Goal: Task Accomplishment & Management: Manage account settings

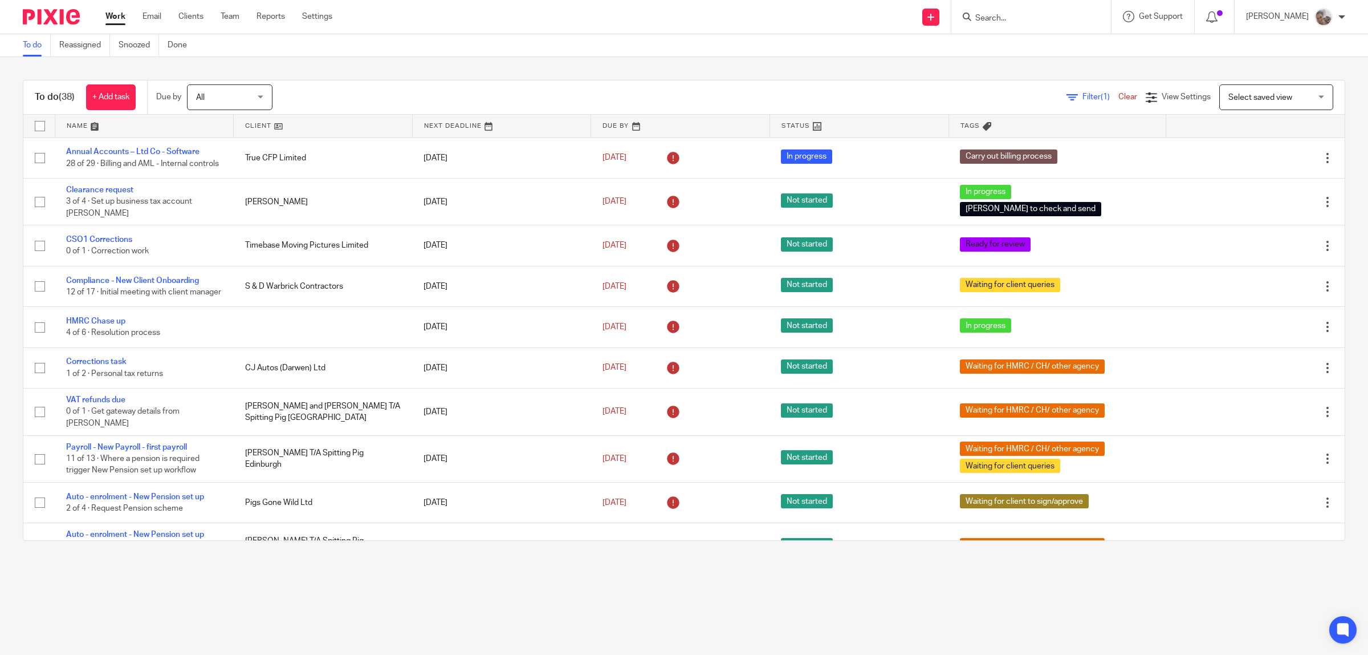
click at [875, 17] on input "Search" at bounding box center [1025, 19] width 103 height 10
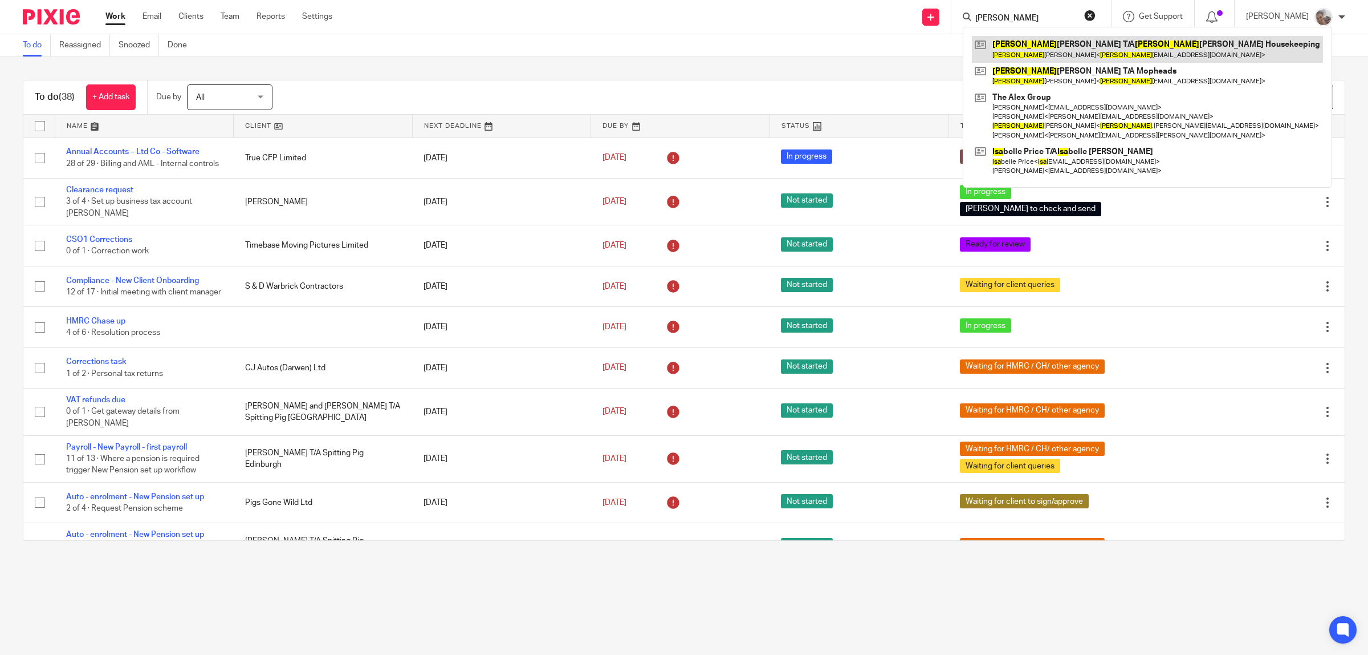
type input "lisa"
click at [875, 55] on link at bounding box center [1147, 49] width 351 height 26
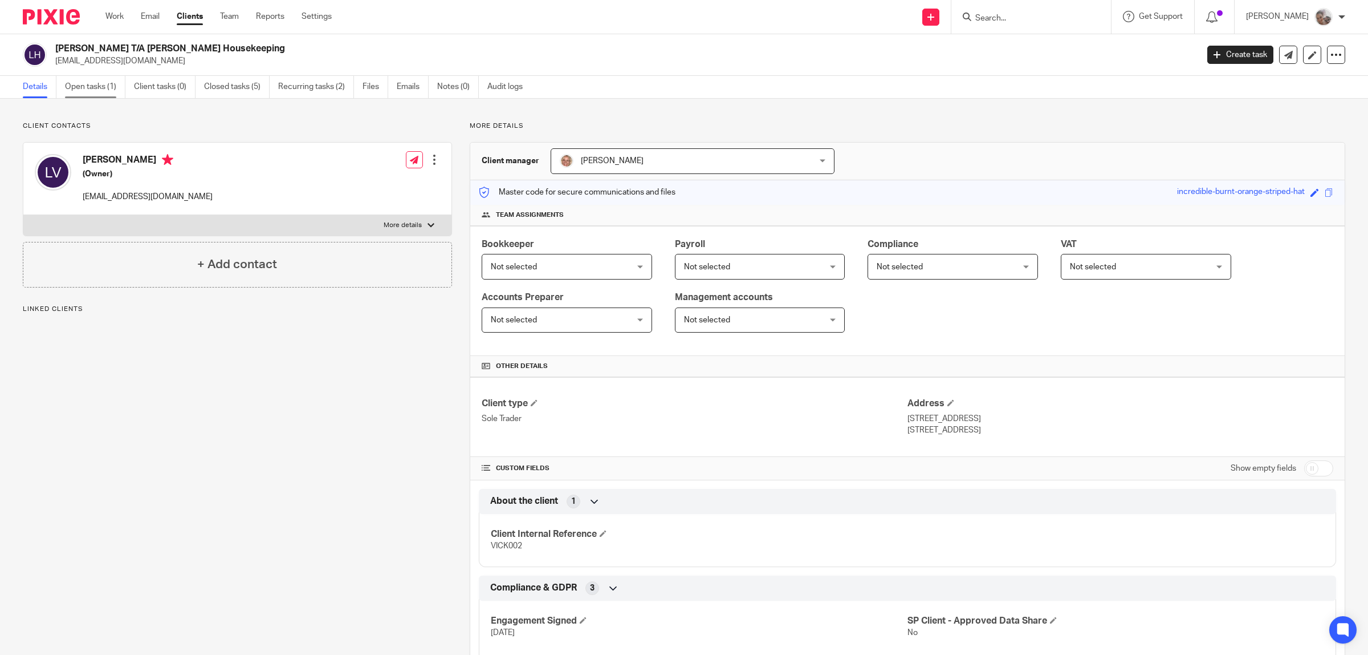
click at [89, 87] on link "Open tasks (1)" at bounding box center [95, 87] width 60 height 22
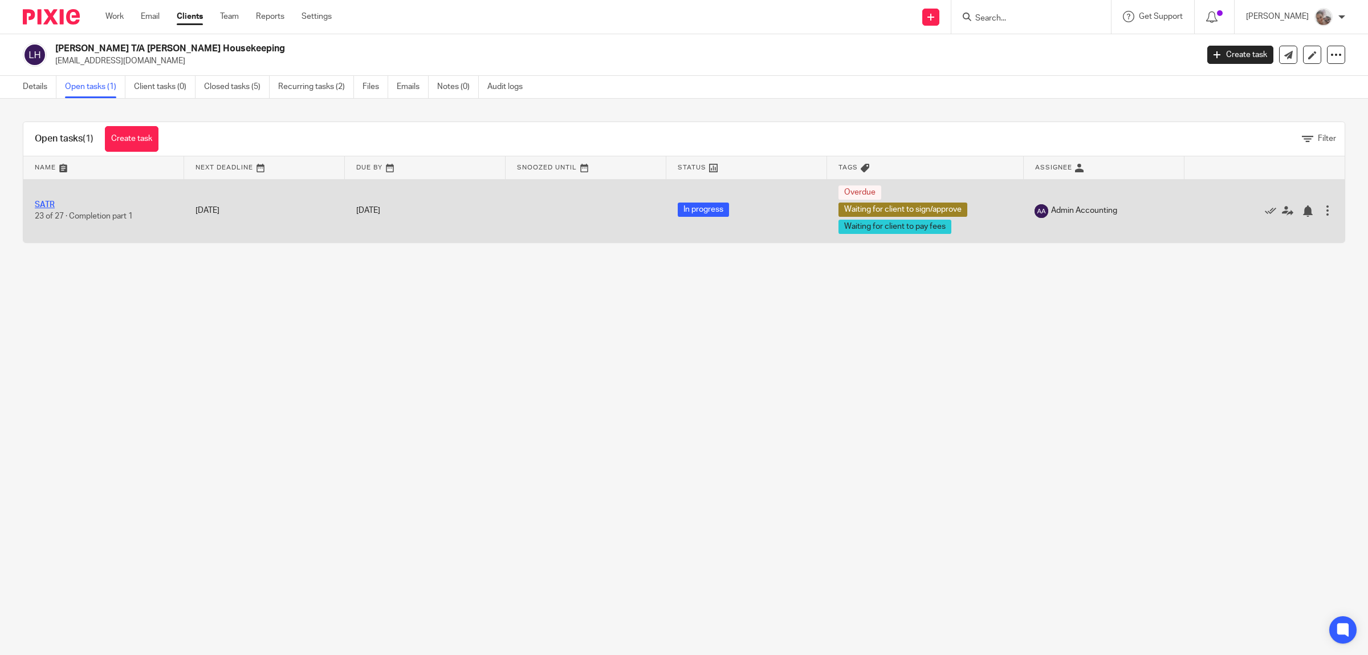
click at [44, 202] on link "SATR" at bounding box center [45, 205] width 20 height 8
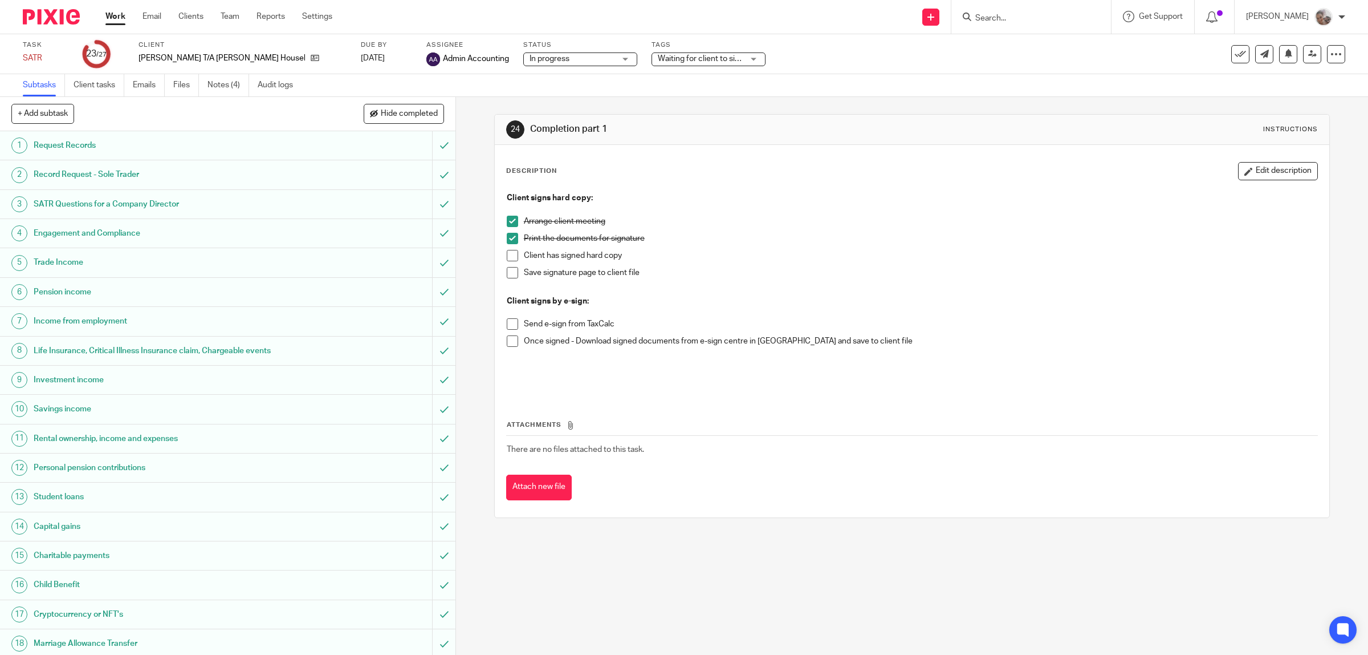
click at [658, 55] on span "Waiting for client to sign/approve + 1" at bounding box center [723, 59] width 130 height 8
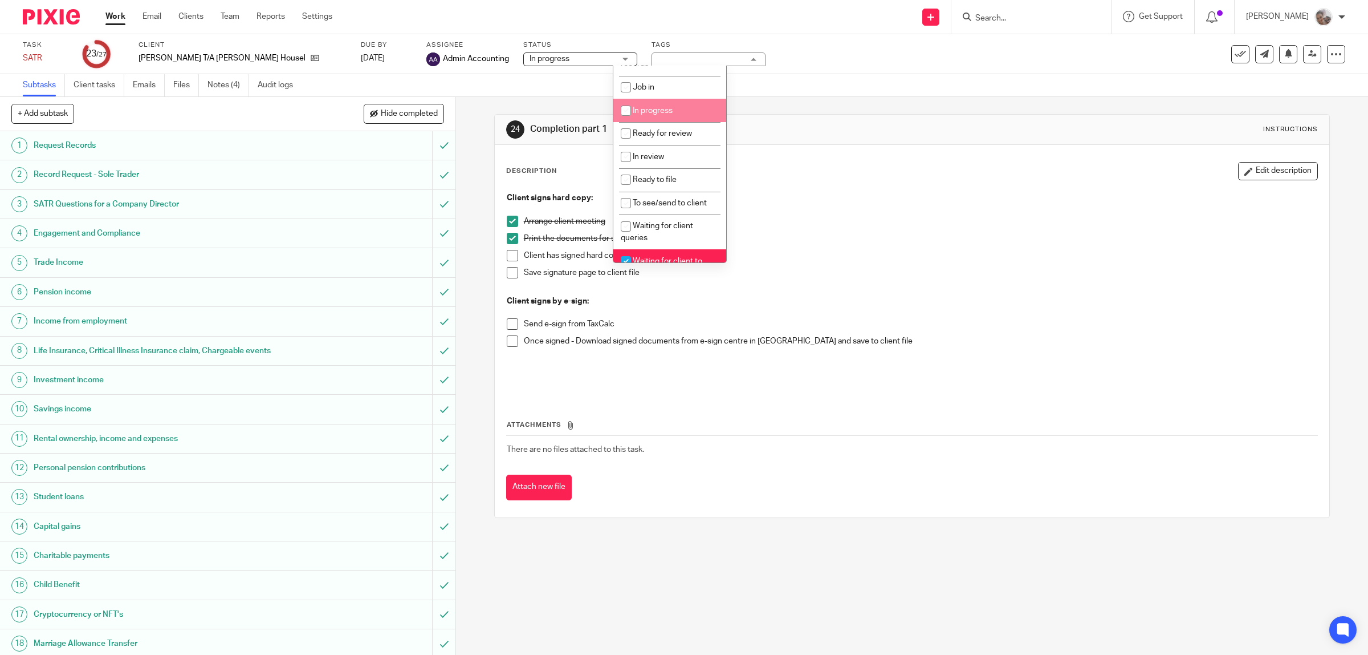
scroll to position [143, 0]
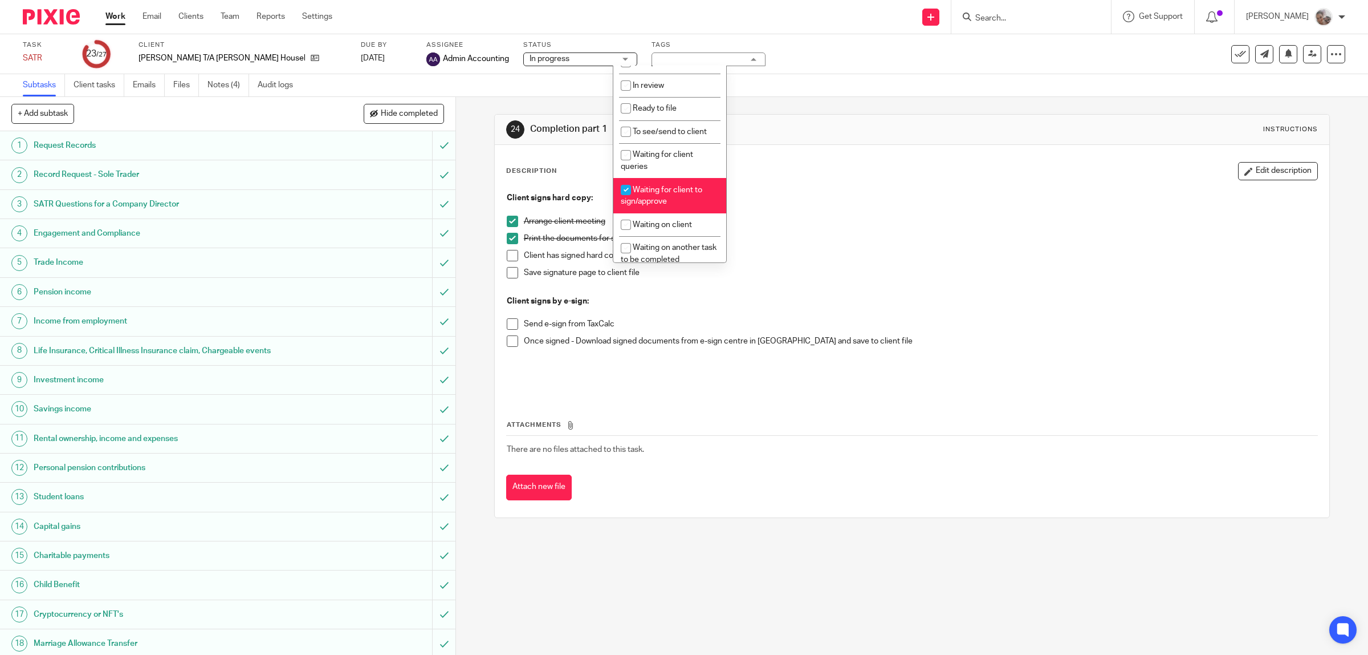
click at [660, 186] on span "Waiting for client to sign/approve" at bounding box center [662, 196] width 82 height 20
checkbox input "true"
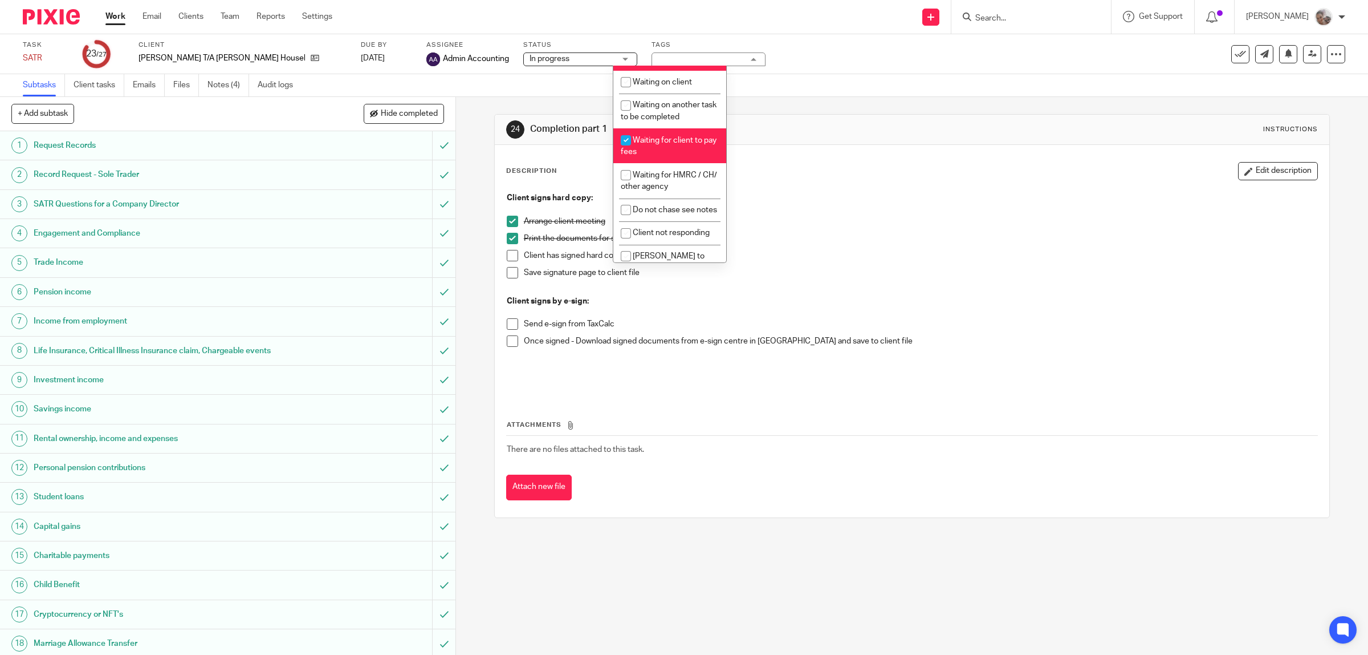
click at [656, 144] on li "Waiting for client to pay fees" at bounding box center [669, 145] width 113 height 35
checkbox input "false"
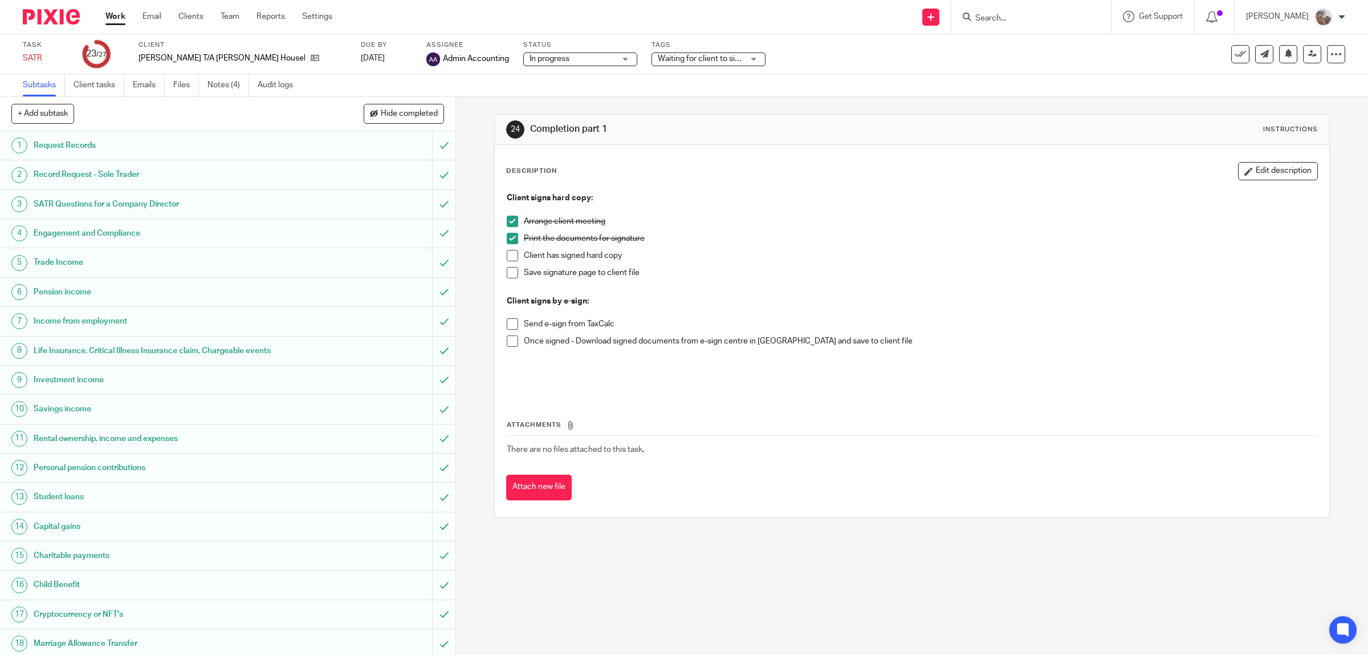
click at [904, 260] on p "Client has signed hard copy" at bounding box center [921, 255] width 794 height 11
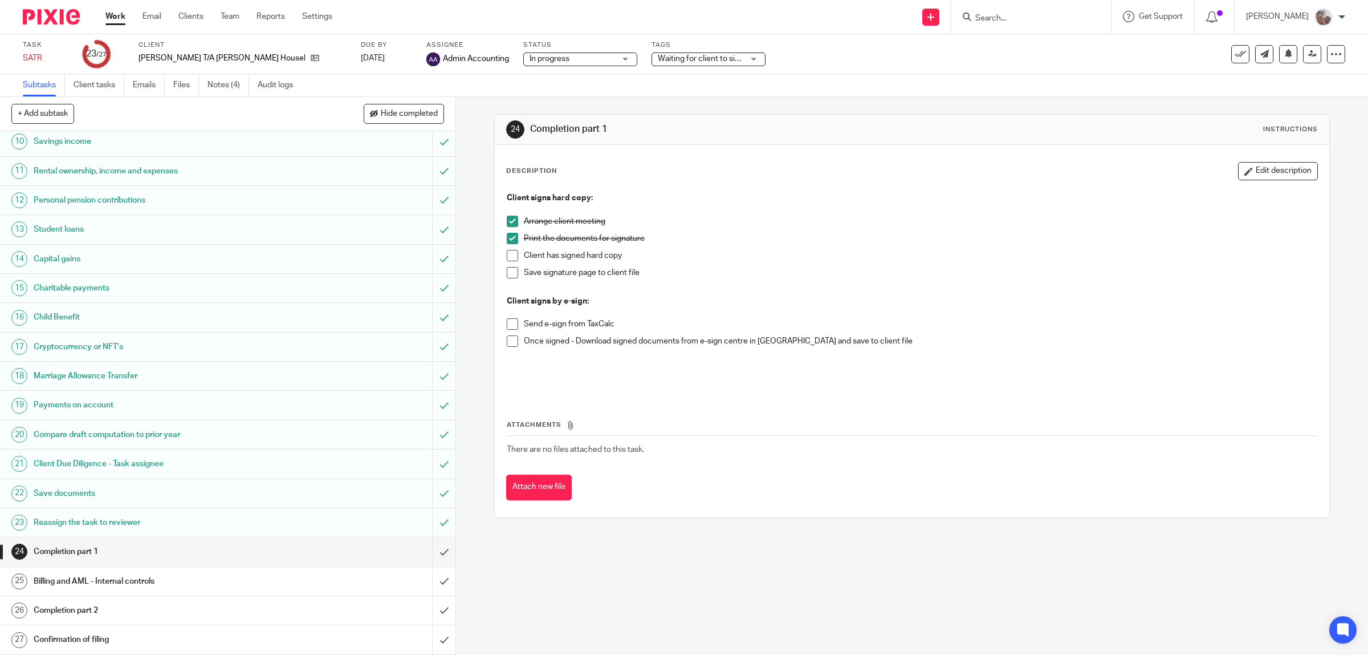
click at [355, 583] on div "Billing and AML - Internal controls" at bounding box center [227, 580] width 387 height 17
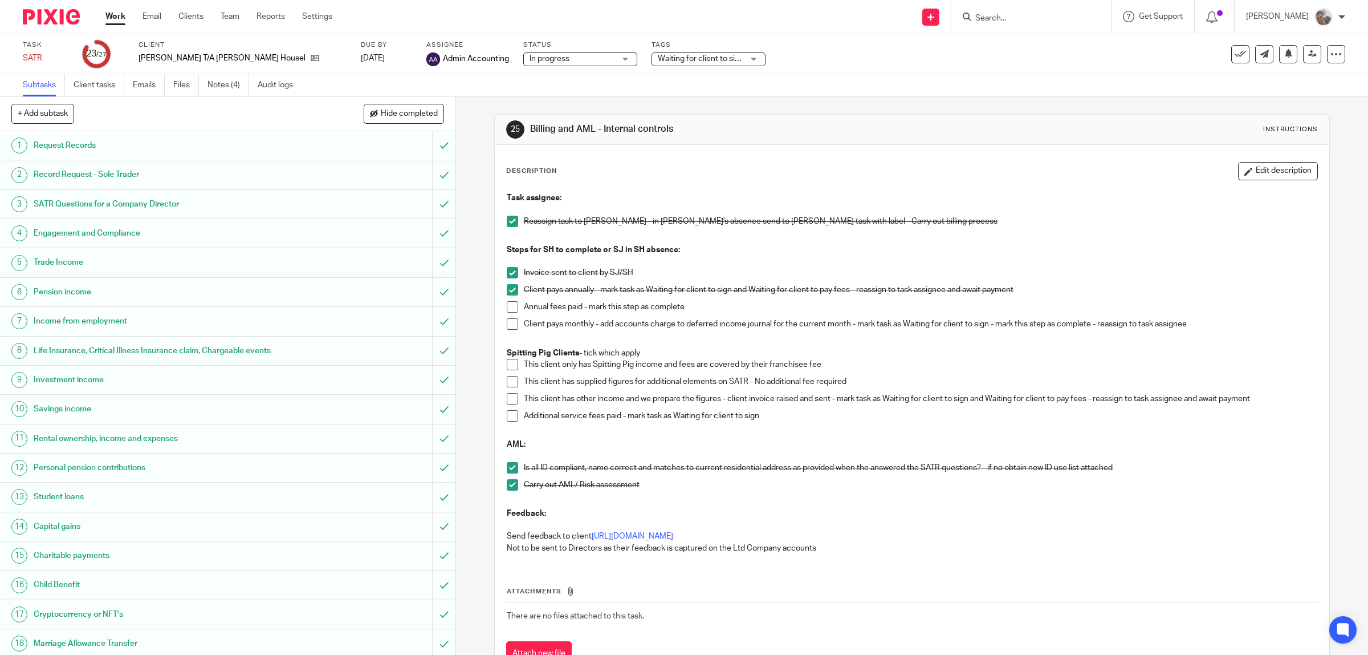
click at [507, 308] on span at bounding box center [512, 306] width 11 height 11
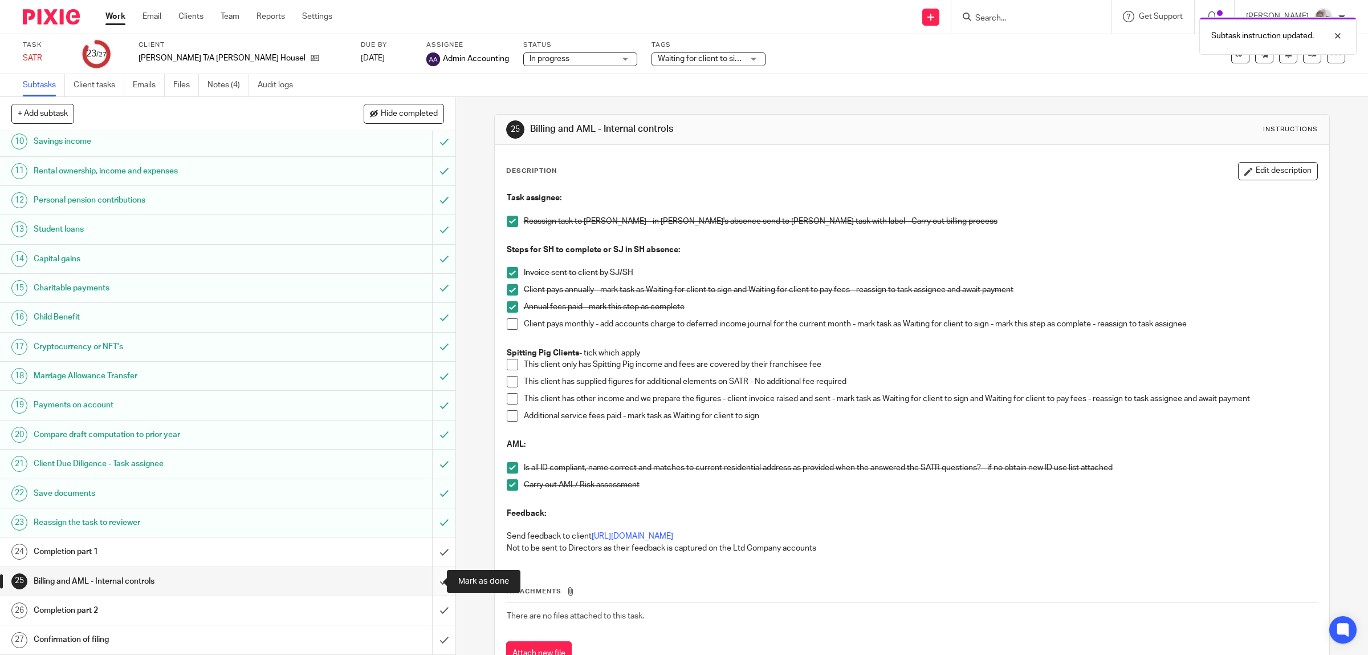
click at [430, 582] on input "submit" at bounding box center [228, 581] width 456 height 29
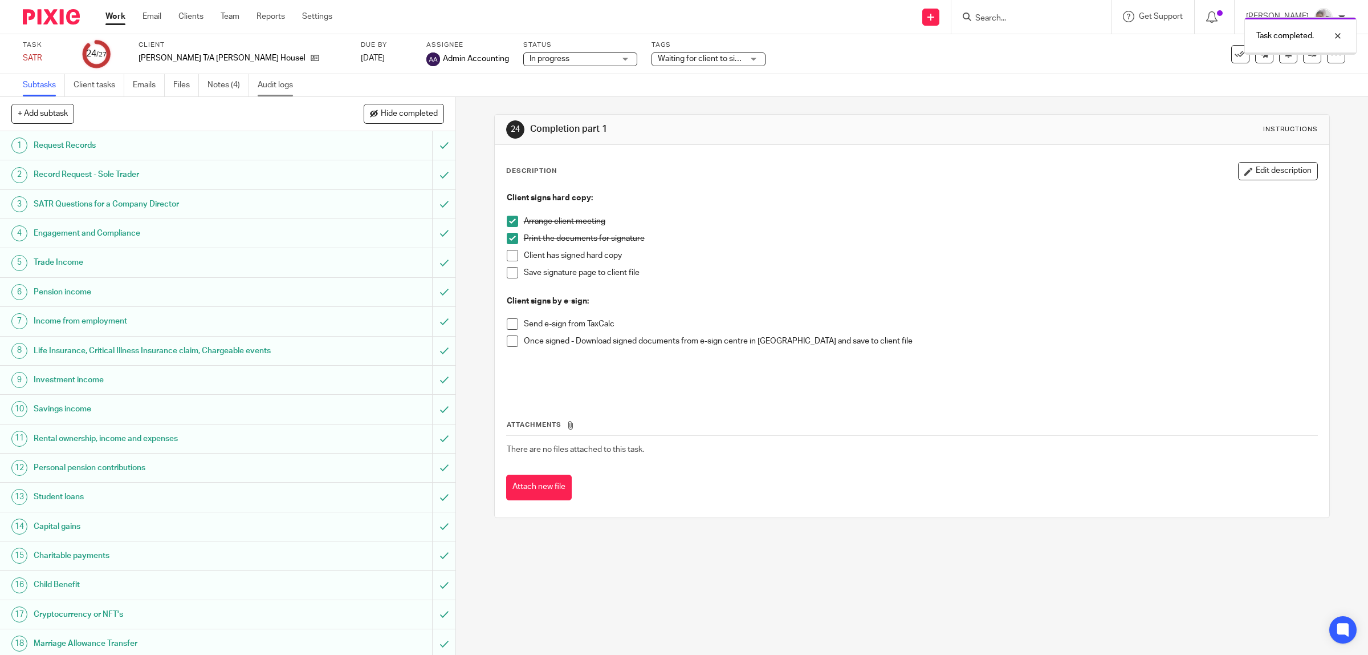
click at [289, 82] on link "Audit logs" at bounding box center [280, 85] width 44 height 22
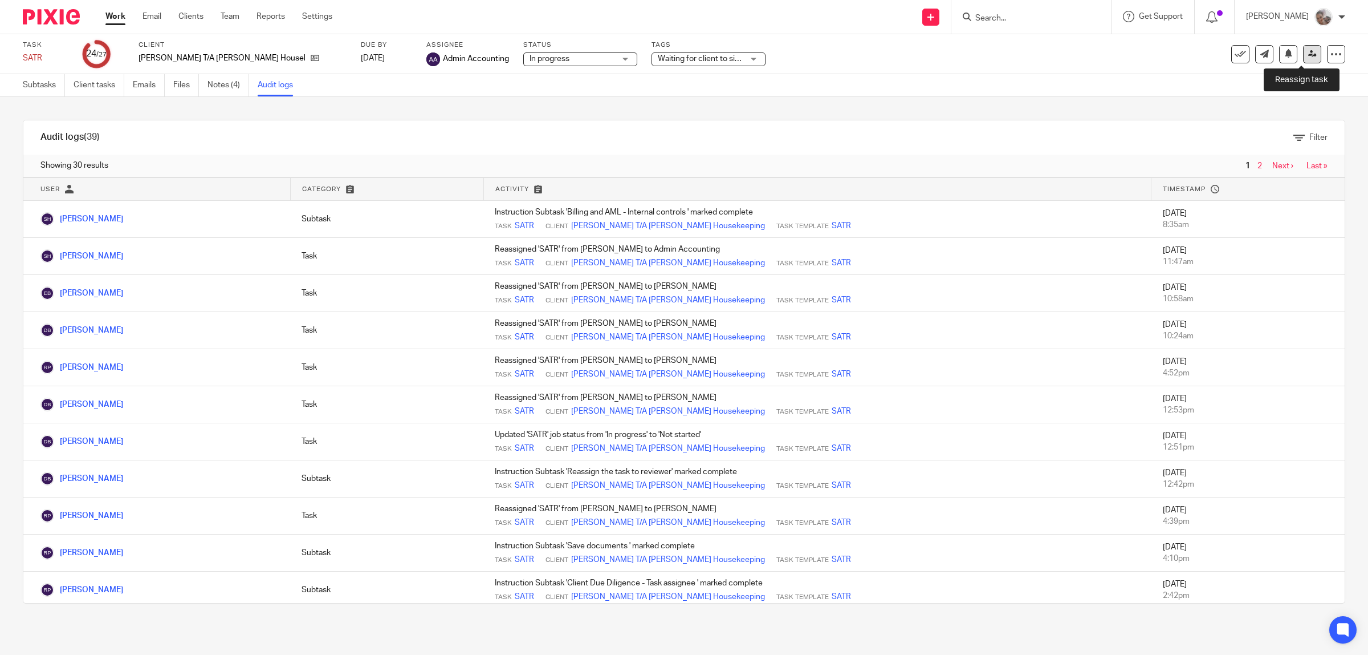
click at [1309, 55] on icon at bounding box center [1313, 54] width 9 height 9
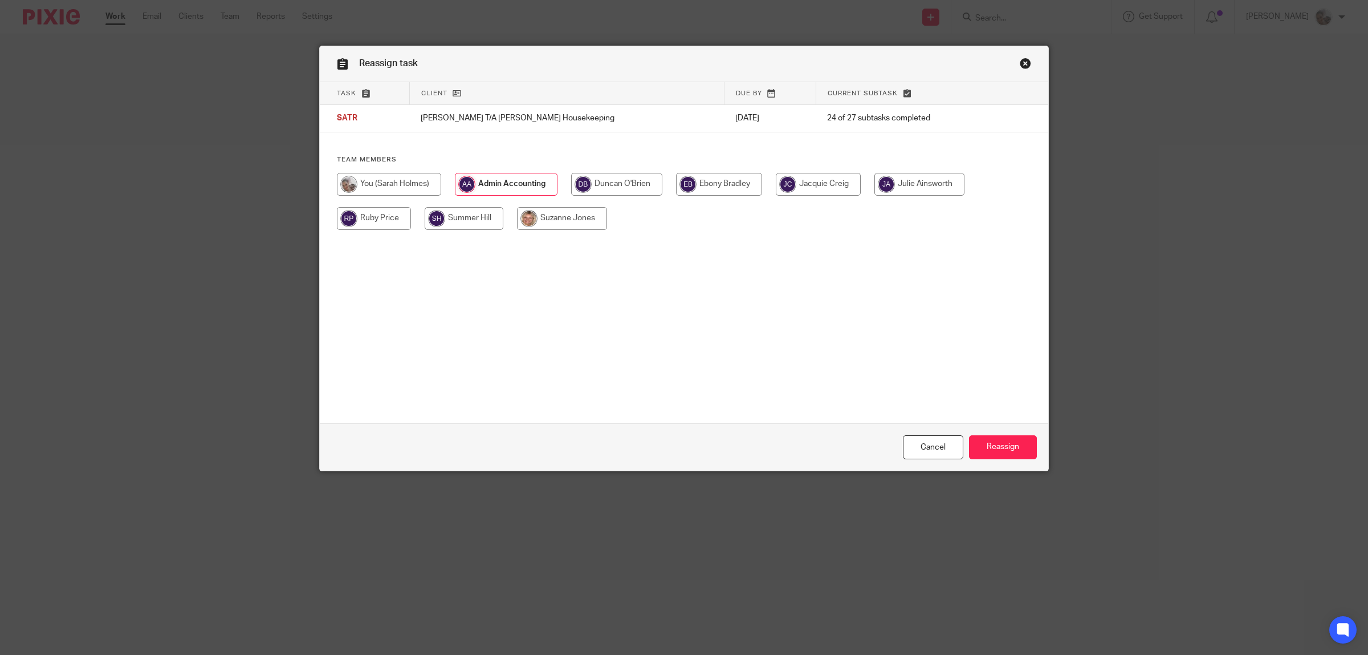
click at [358, 217] on input "radio" at bounding box center [374, 218] width 74 height 23
radio input "true"
click at [1021, 442] on input "Reassign" at bounding box center [1003, 447] width 68 height 25
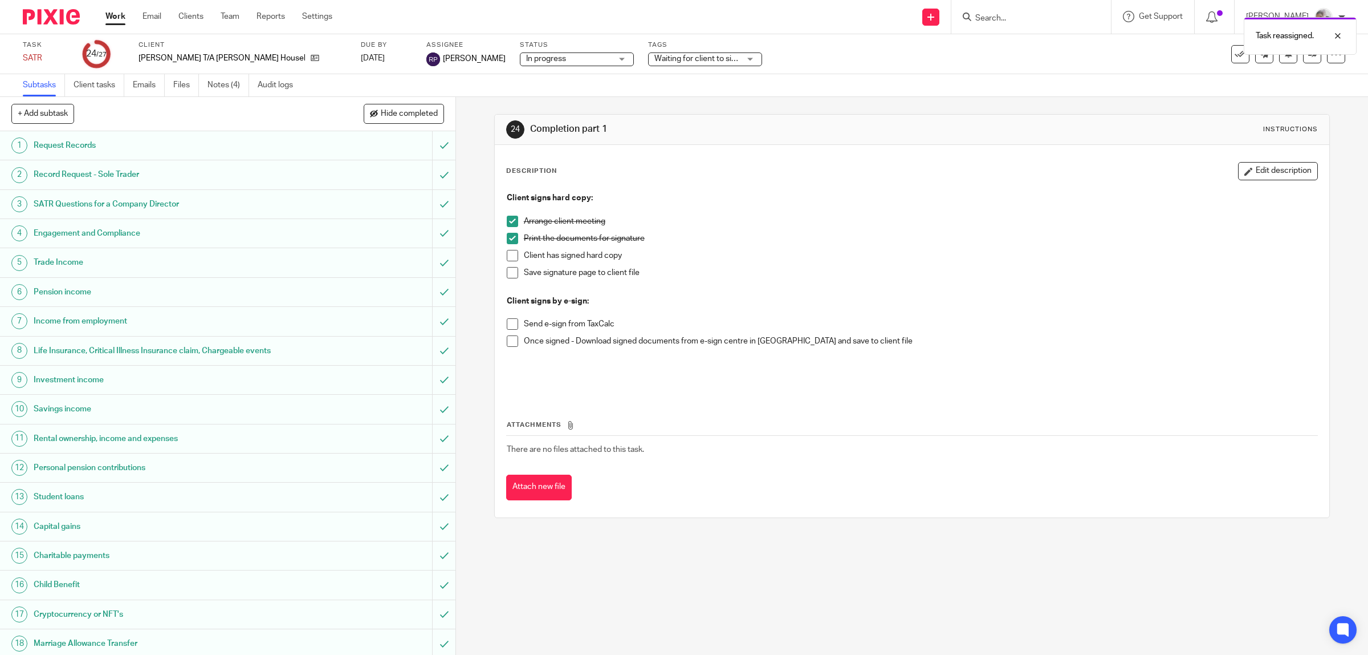
click at [1041, 17] on div "Task reassigned." at bounding box center [1020, 32] width 673 height 43
drag, startPoint x: 1041, startPoint y: 17, endPoint x: 1031, endPoint y: 17, distance: 9.7
click at [1039, 17] on div "Task reassigned." at bounding box center [1020, 32] width 673 height 43
click at [1015, 21] on div "Task reassigned." at bounding box center [1020, 32] width 673 height 43
click at [1012, 15] on div "Task reassigned." at bounding box center [1020, 32] width 673 height 43
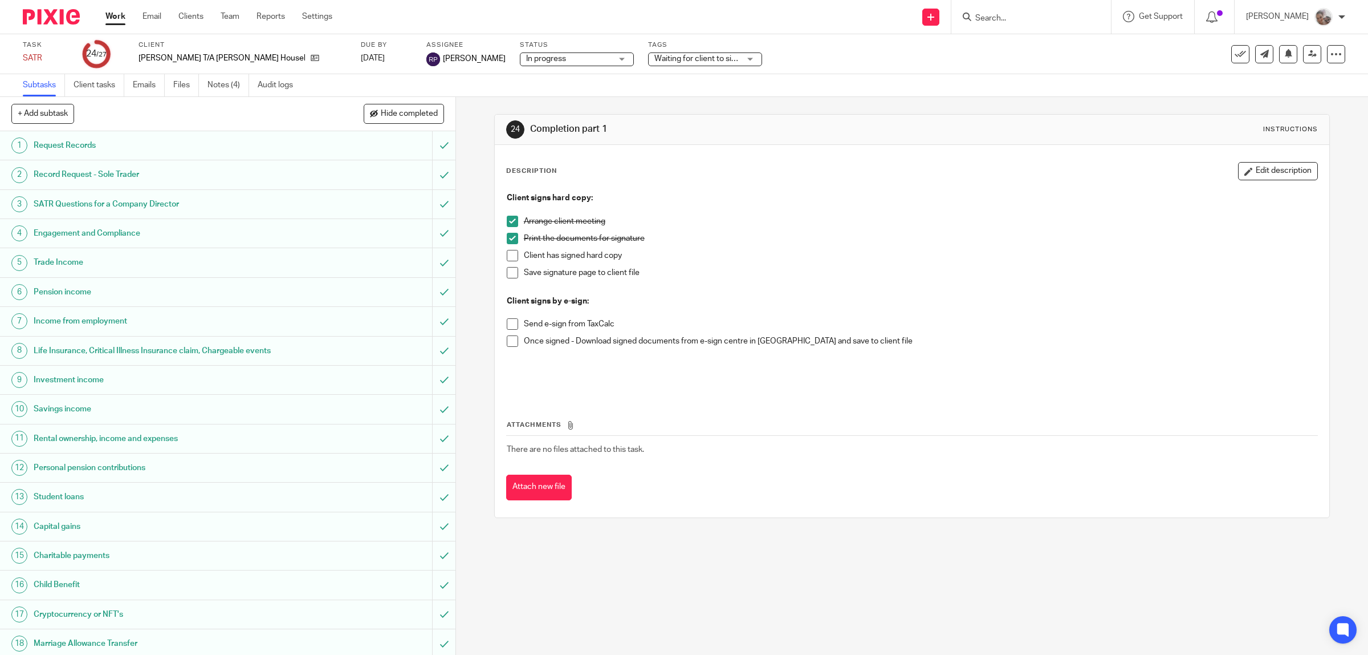
click at [1015, 15] on input "Search" at bounding box center [1025, 19] width 103 height 10
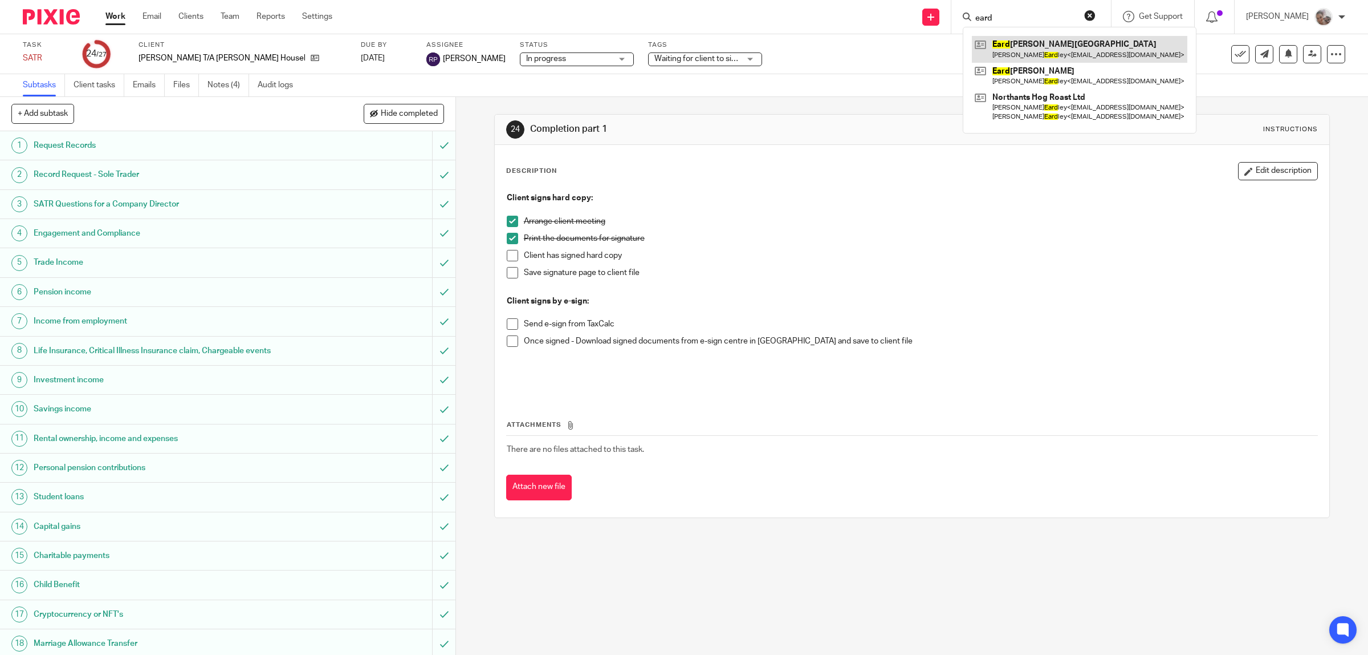
type input "eard"
click at [1068, 44] on link at bounding box center [1080, 49] width 216 height 26
click at [1059, 72] on link at bounding box center [1080, 76] width 216 height 26
click at [116, 16] on link "Work" at bounding box center [115, 16] width 20 height 11
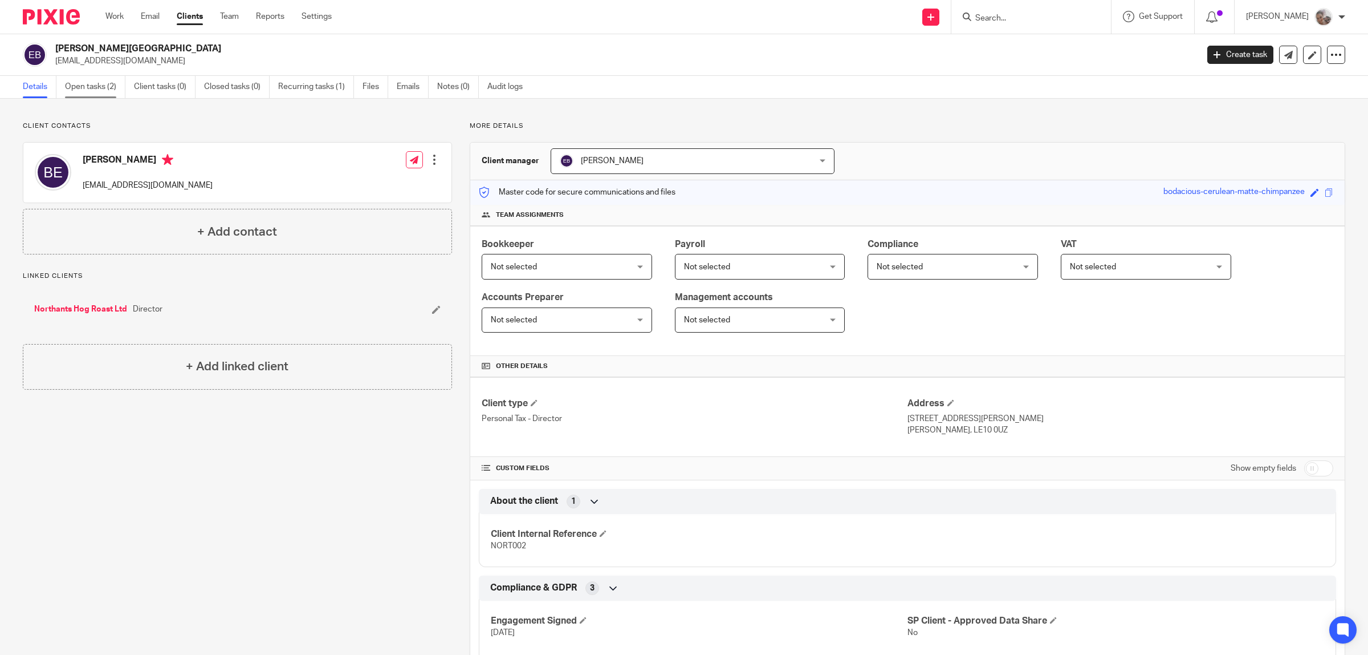
click at [73, 84] on link "Open tasks (2)" at bounding box center [95, 87] width 60 height 22
click at [95, 86] on link "Open tasks (2)" at bounding box center [95, 87] width 60 height 22
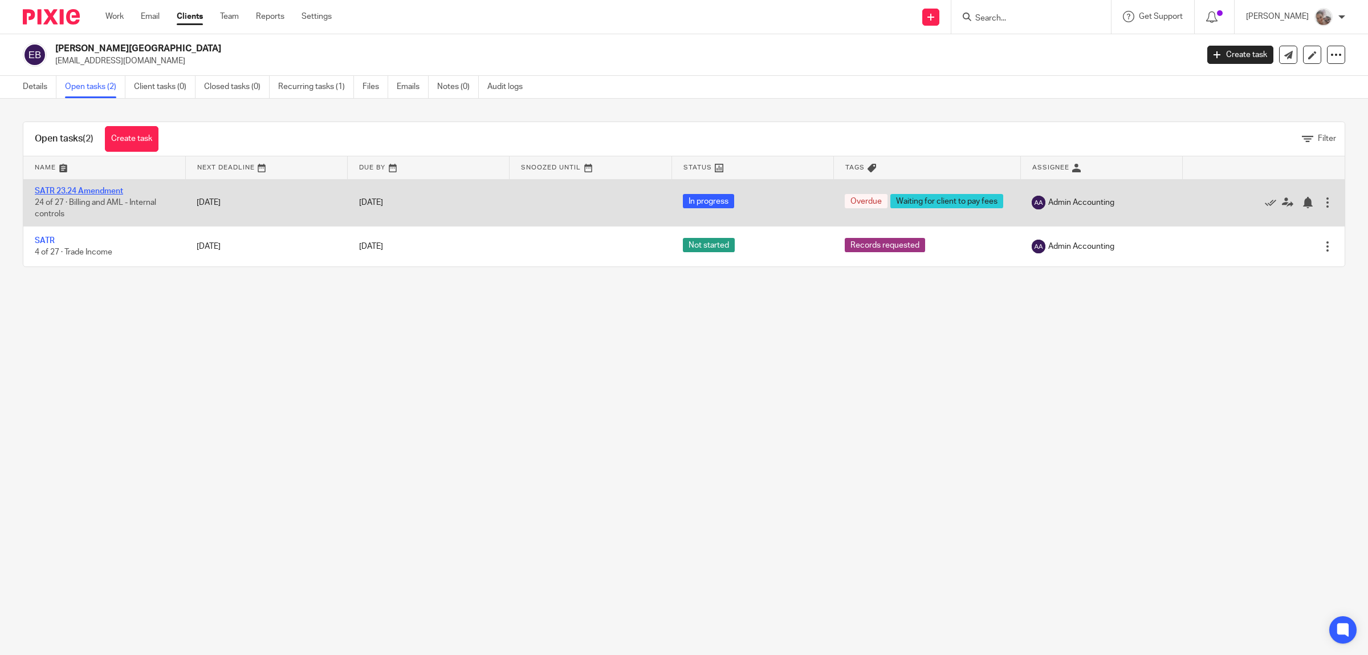
click at [75, 189] on link "SATR 23.24 Amendment" at bounding box center [79, 191] width 88 height 8
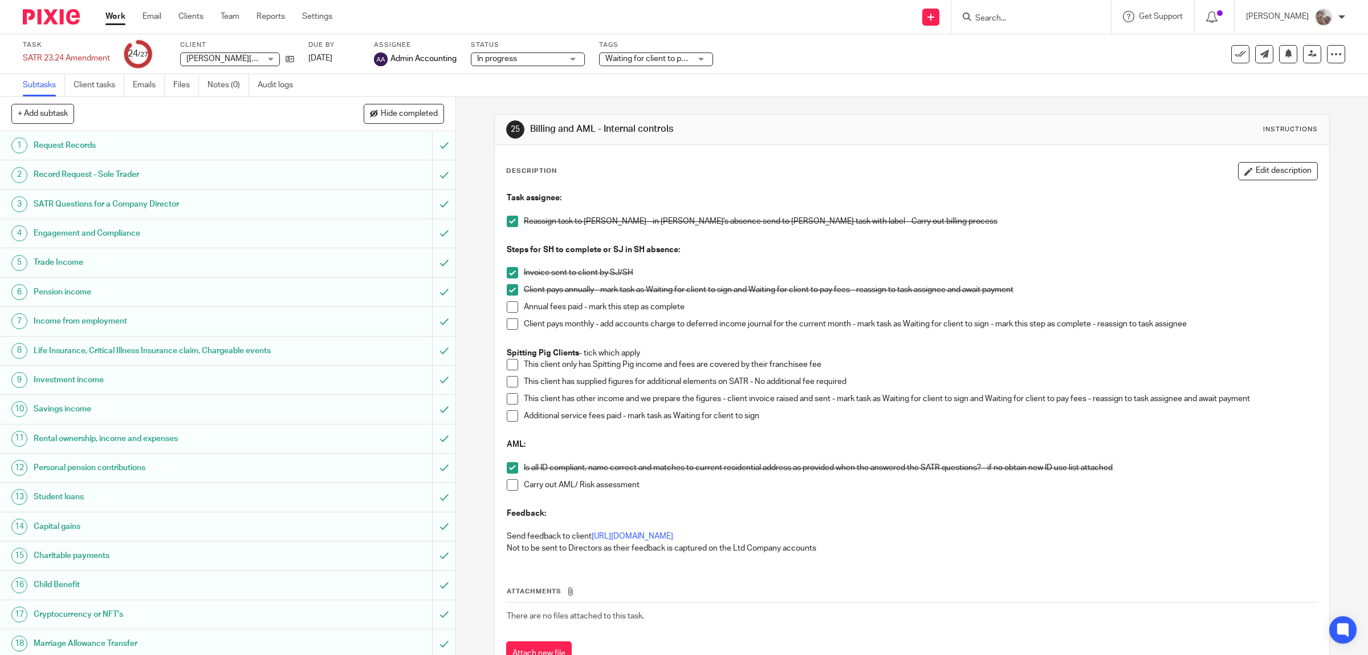
click at [648, 55] on span "Waiting for client to pay fees" at bounding box center [656, 59] width 101 height 8
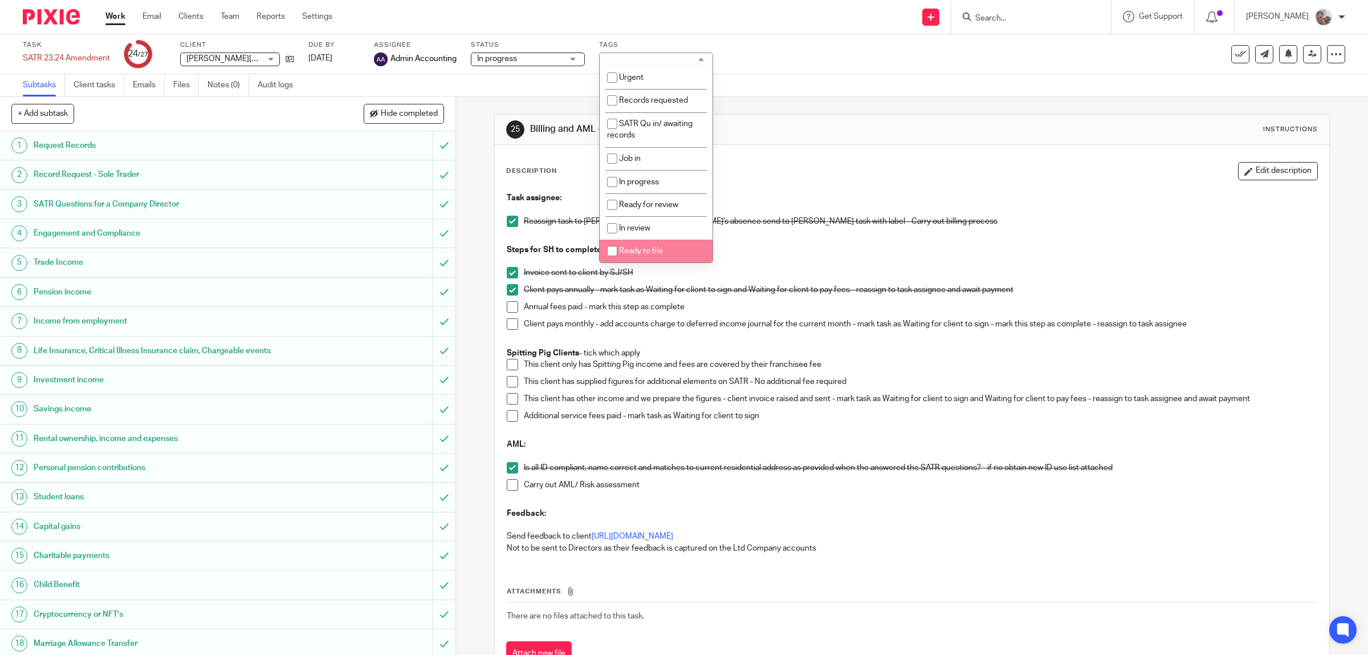
click at [662, 248] on span "Ready to file" at bounding box center [641, 251] width 44 height 8
checkbox input "true"
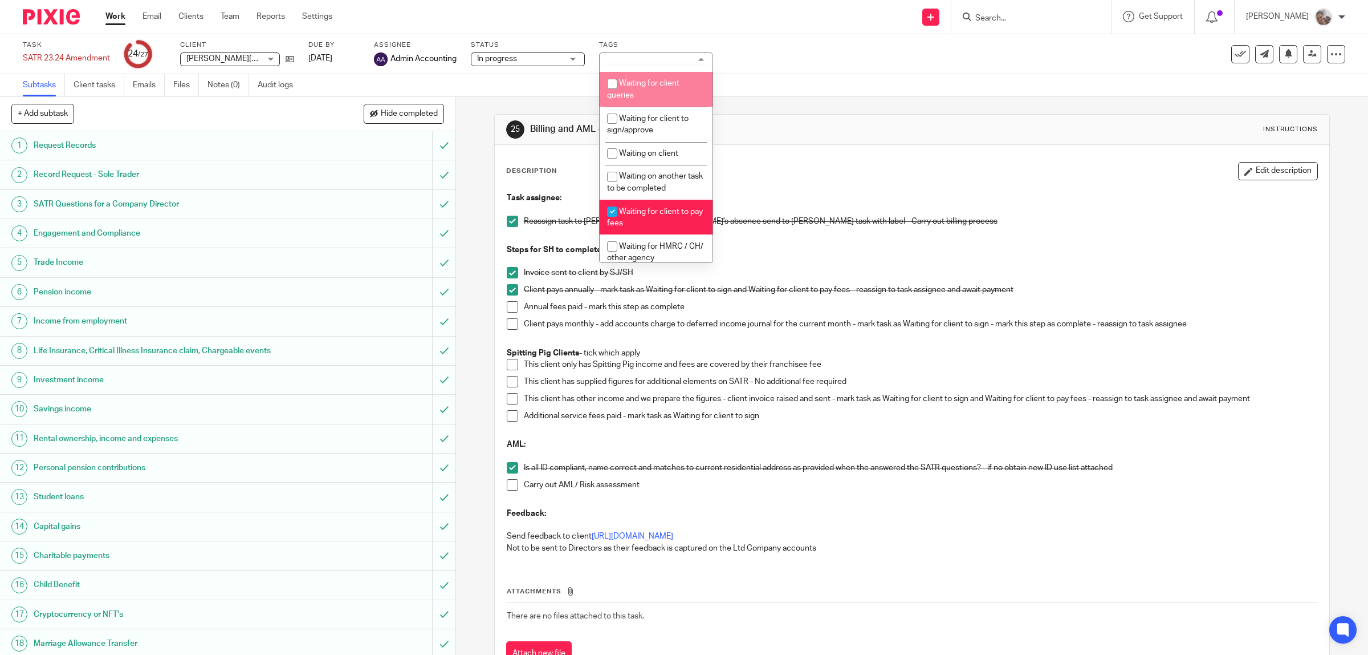
scroll to position [285, 0]
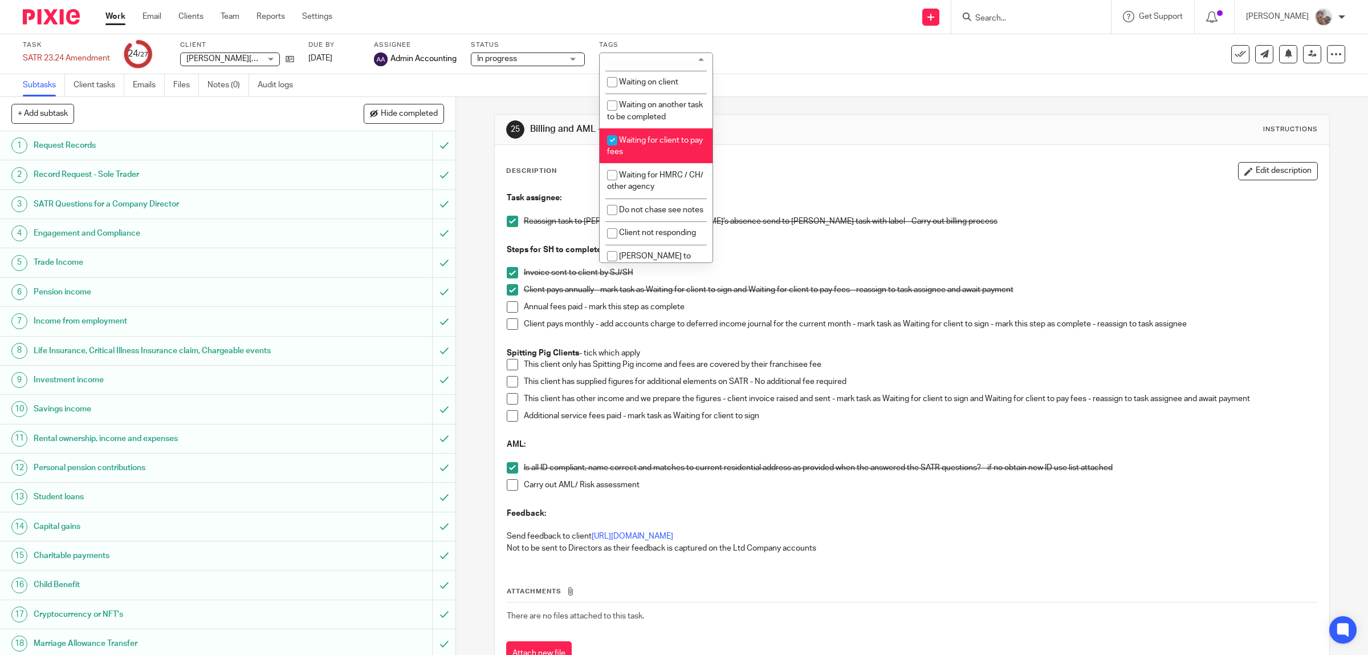
click at [633, 140] on span "Waiting for client to pay fees" at bounding box center [655, 146] width 96 height 20
checkbox input "false"
click at [502, 308] on div "Task assignee: Reassign task to Sarah - in Sarah's absence send to Suzanne - ma…" at bounding box center [912, 374] width 823 height 376
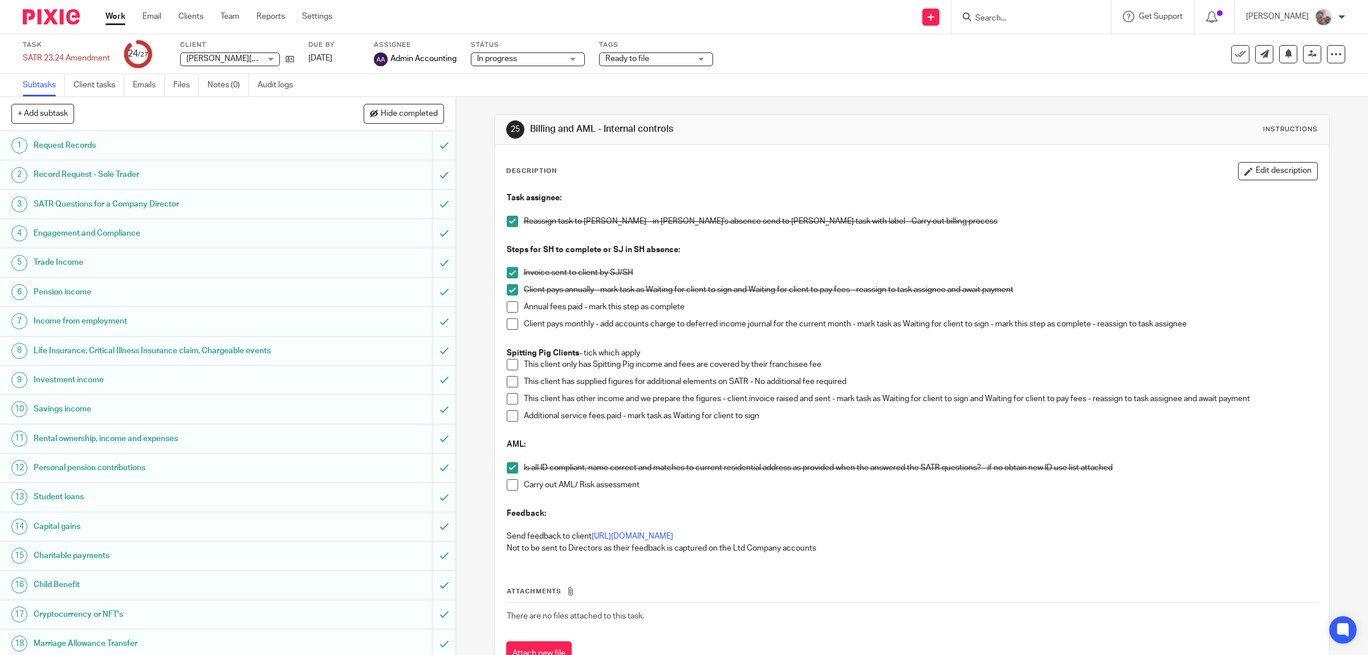
click at [511, 307] on span at bounding box center [512, 306] width 11 height 11
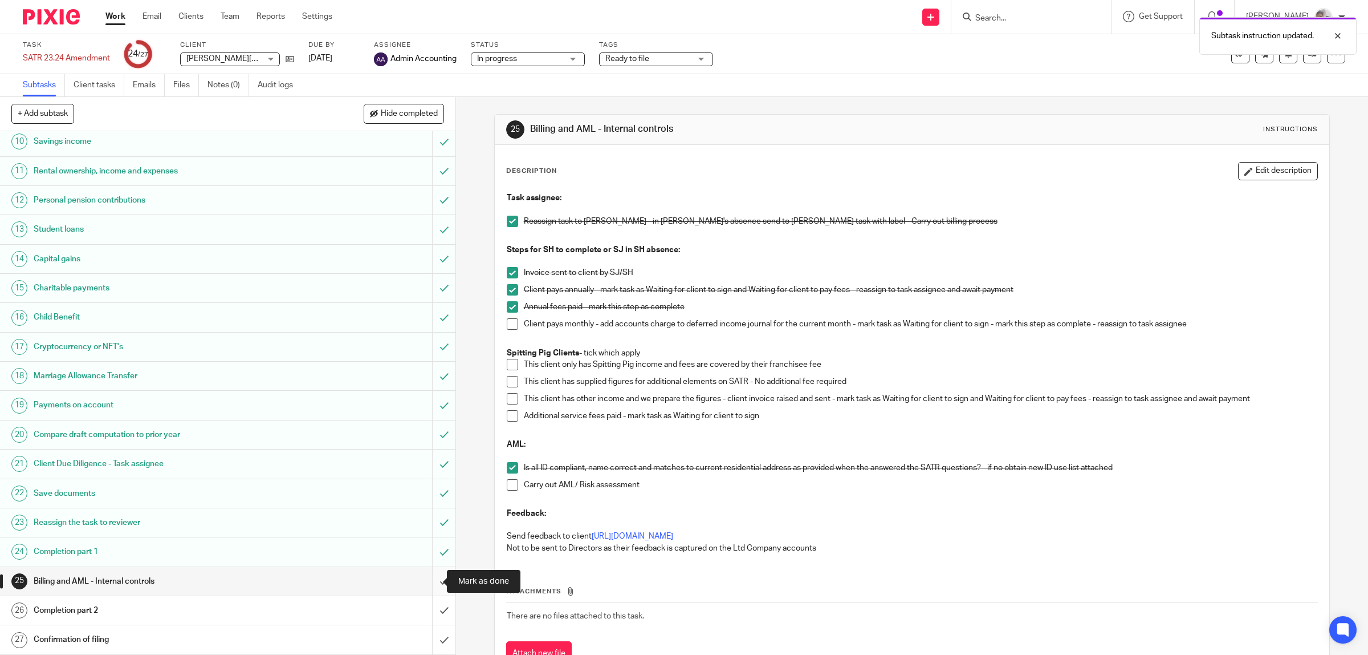
click at [429, 579] on input "submit" at bounding box center [228, 581] width 456 height 29
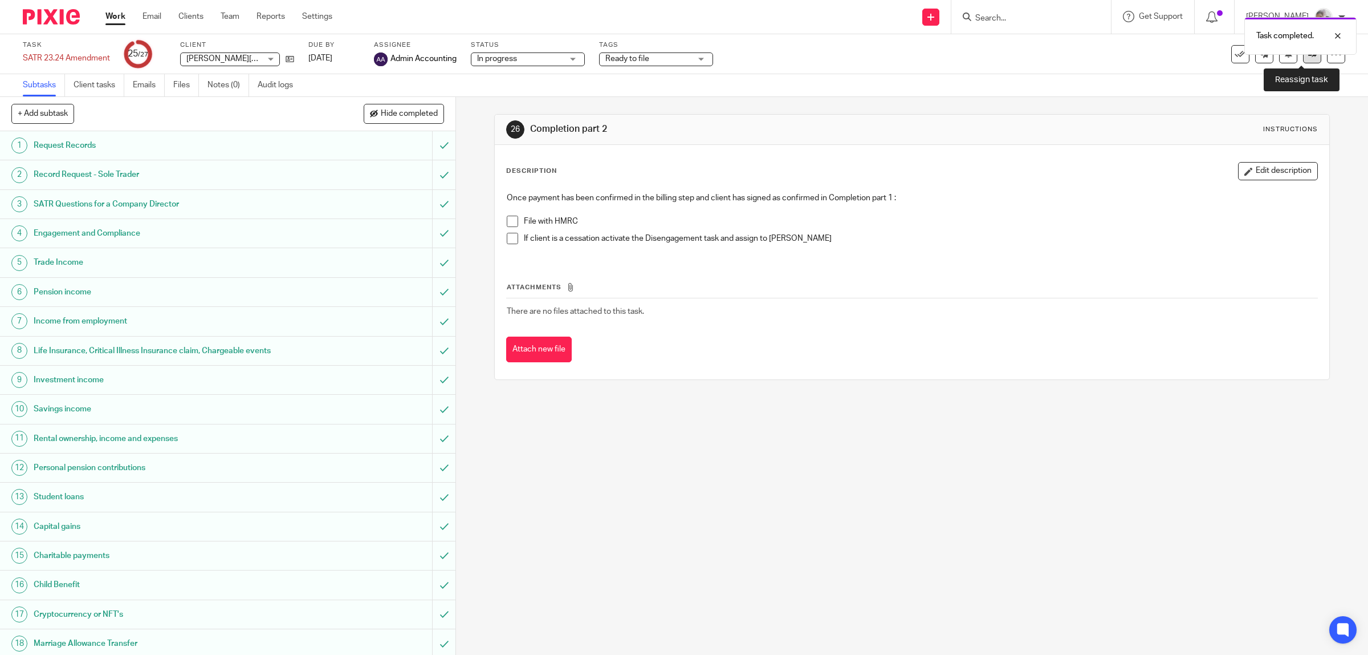
click at [1303, 58] on link at bounding box center [1312, 54] width 18 height 18
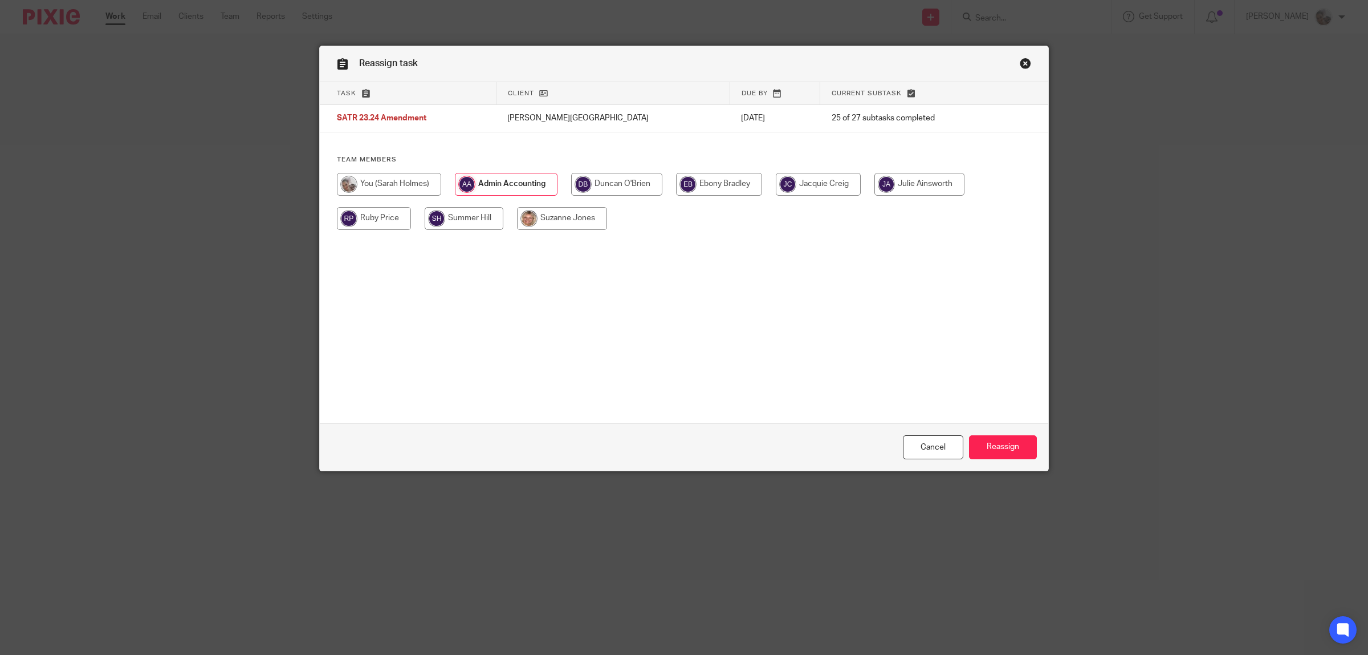
click at [711, 180] on input "radio" at bounding box center [719, 184] width 86 height 23
radio input "true"
click at [982, 448] on input "Reassign" at bounding box center [1003, 447] width 68 height 25
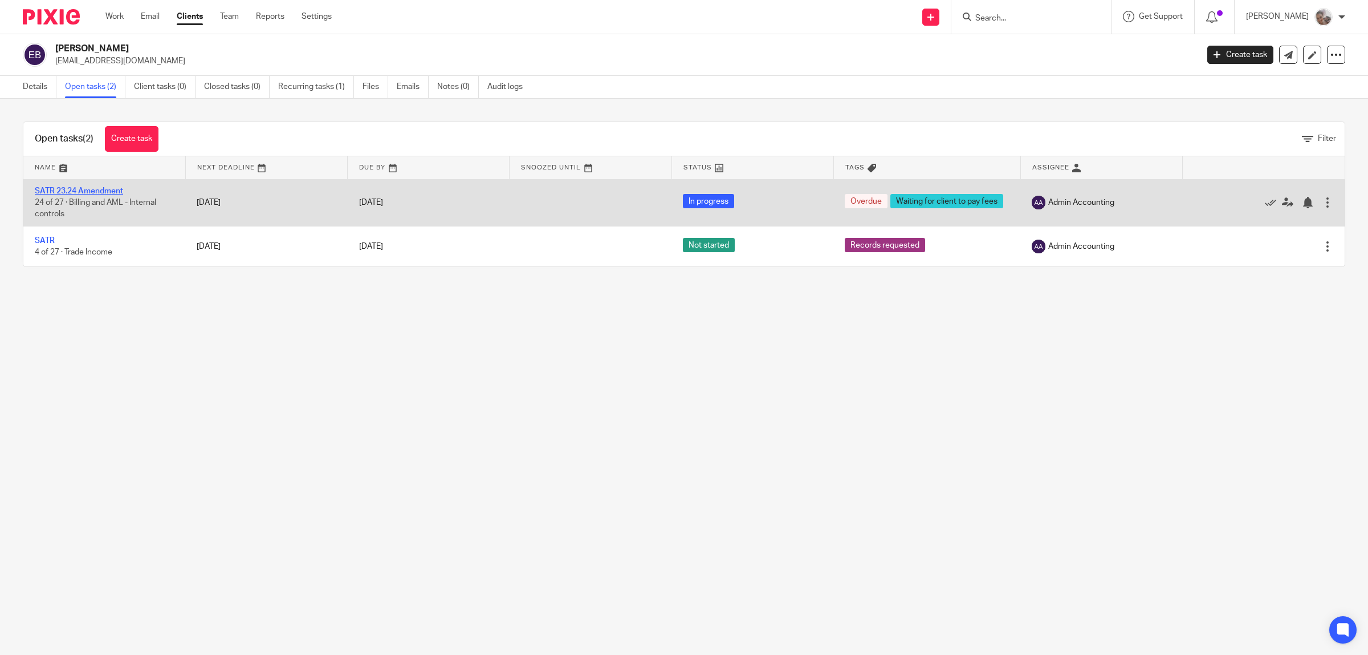
click at [57, 190] on link "SATR 23.24 Amendment" at bounding box center [79, 191] width 88 height 8
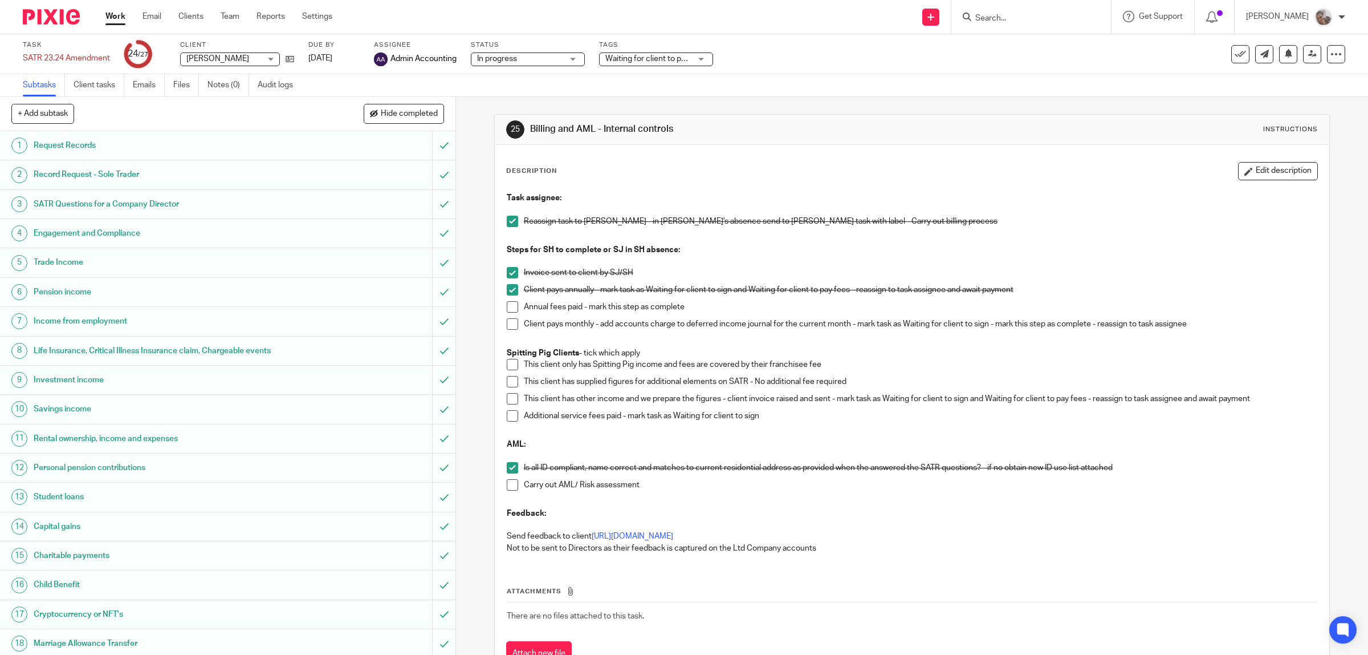
click at [507, 306] on span at bounding box center [512, 306] width 11 height 11
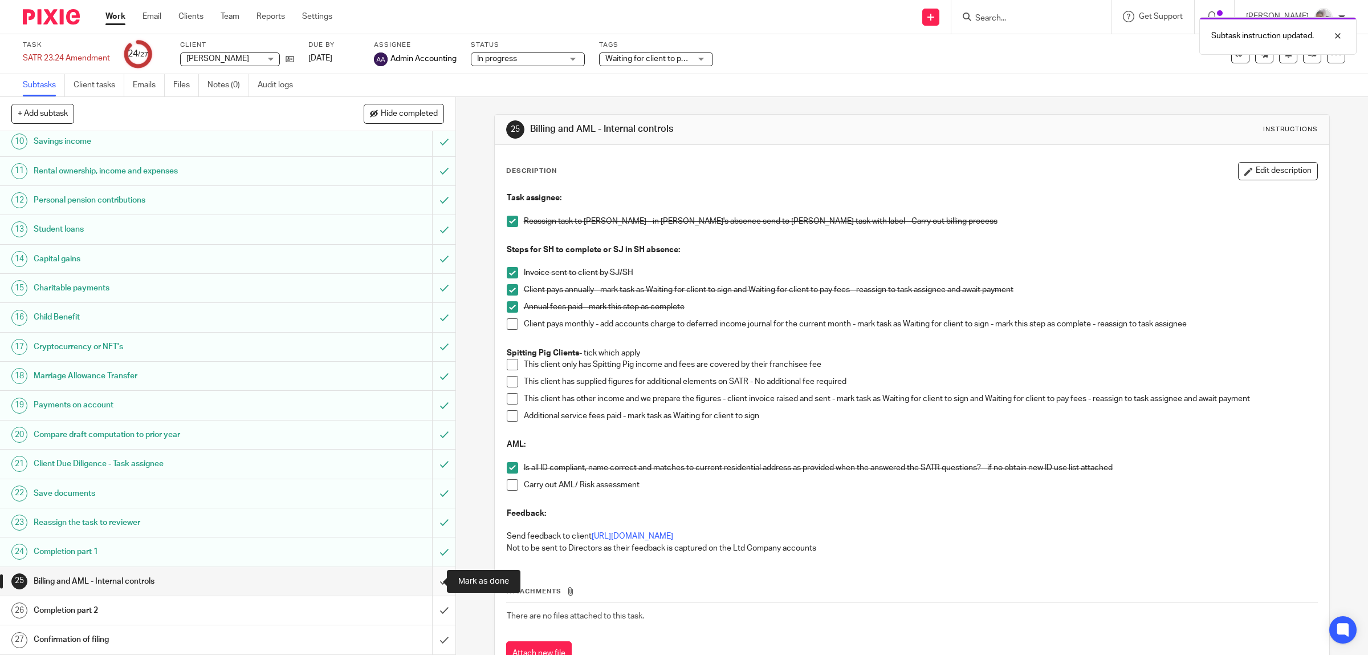
click at [430, 576] on input "submit" at bounding box center [228, 581] width 456 height 29
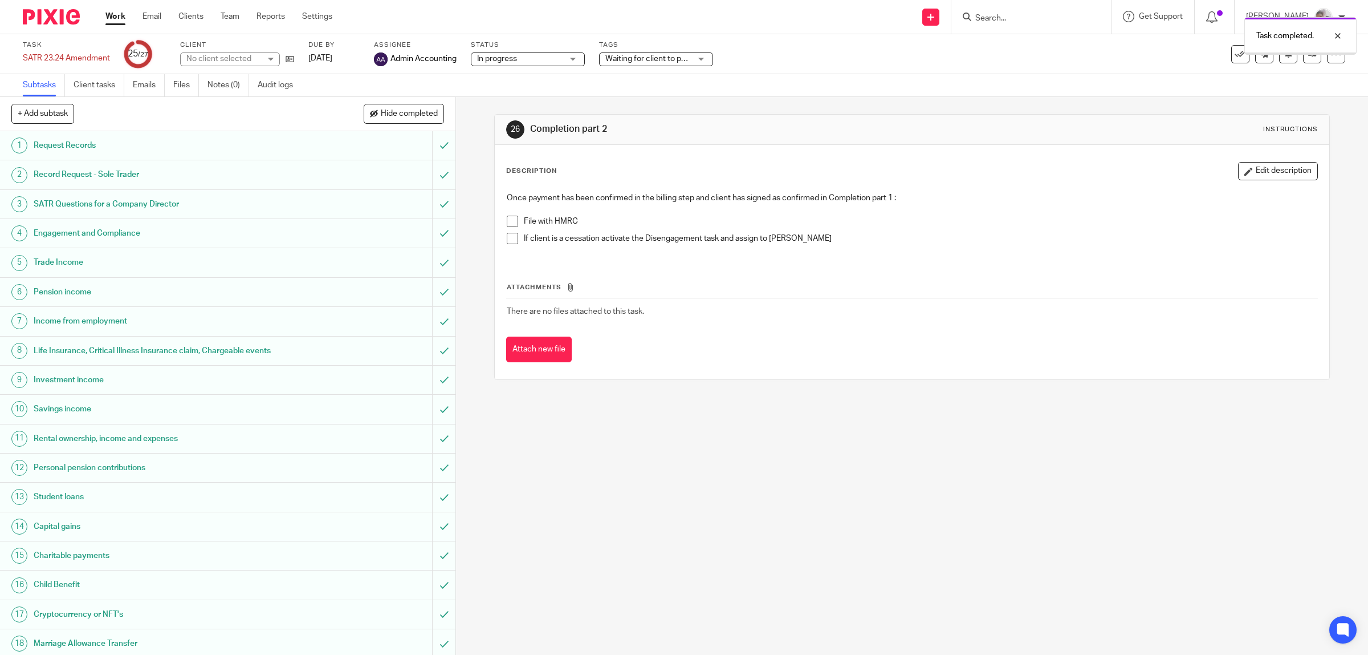
click at [1309, 57] on icon at bounding box center [1313, 54] width 9 height 9
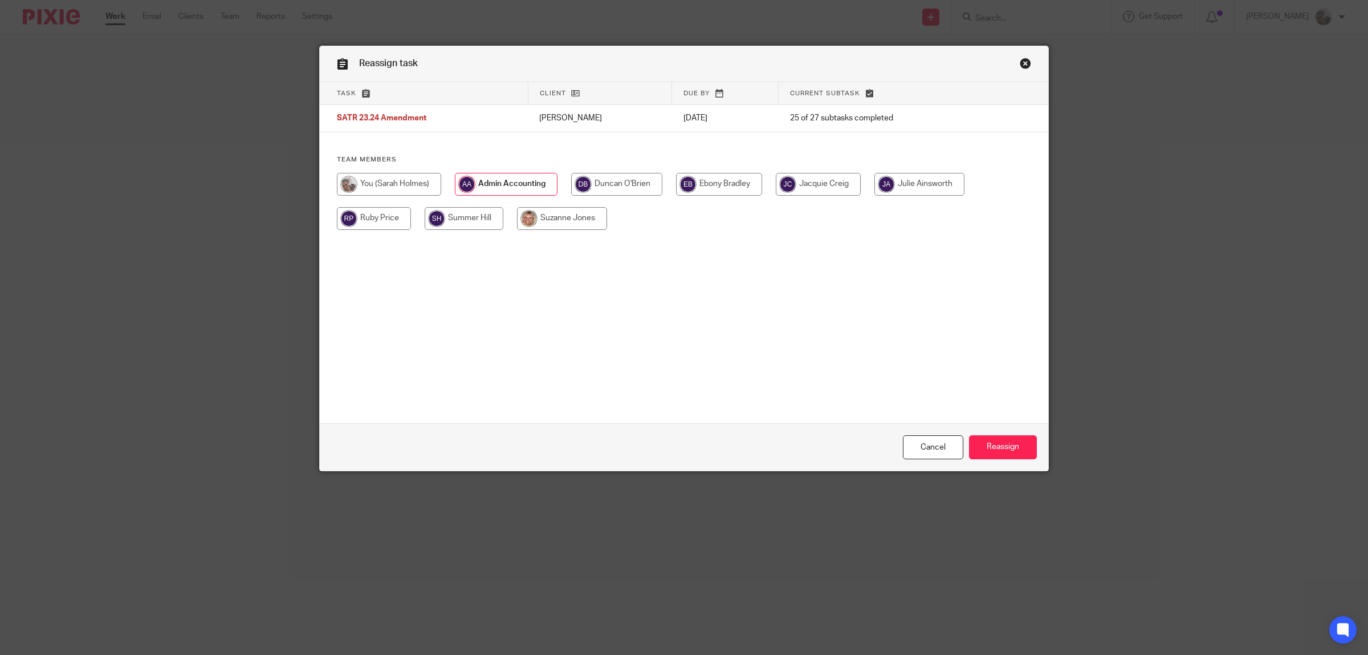
click at [739, 184] on input "radio" at bounding box center [719, 184] width 86 height 23
radio input "true"
click at [1005, 437] on input "Reassign" at bounding box center [1003, 447] width 68 height 25
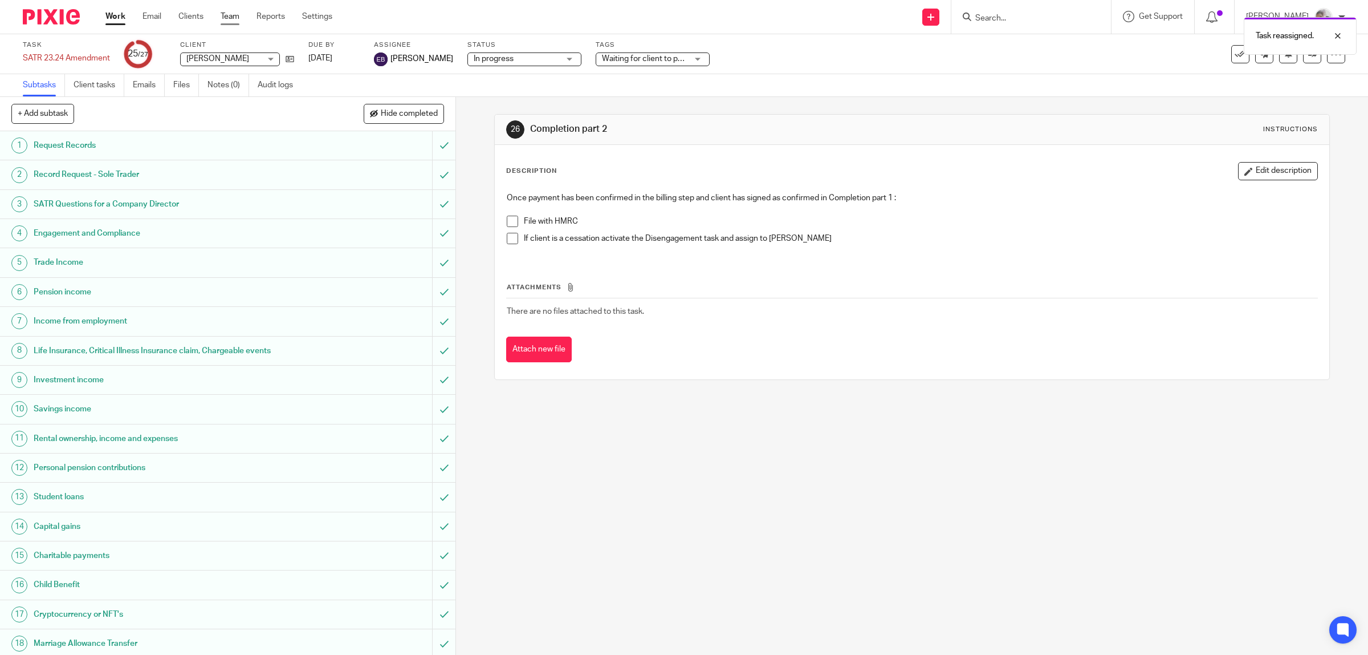
click at [235, 13] on link "Team" at bounding box center [230, 16] width 19 height 11
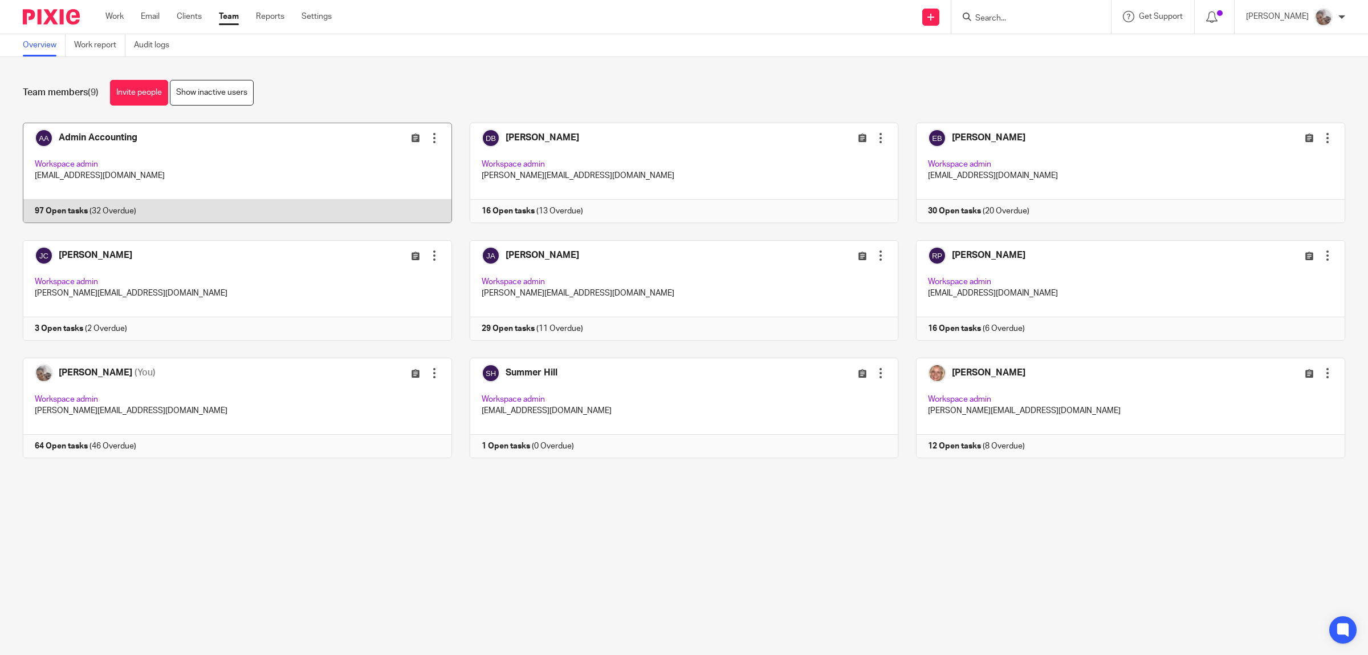
click at [110, 132] on link at bounding box center [228, 173] width 447 height 100
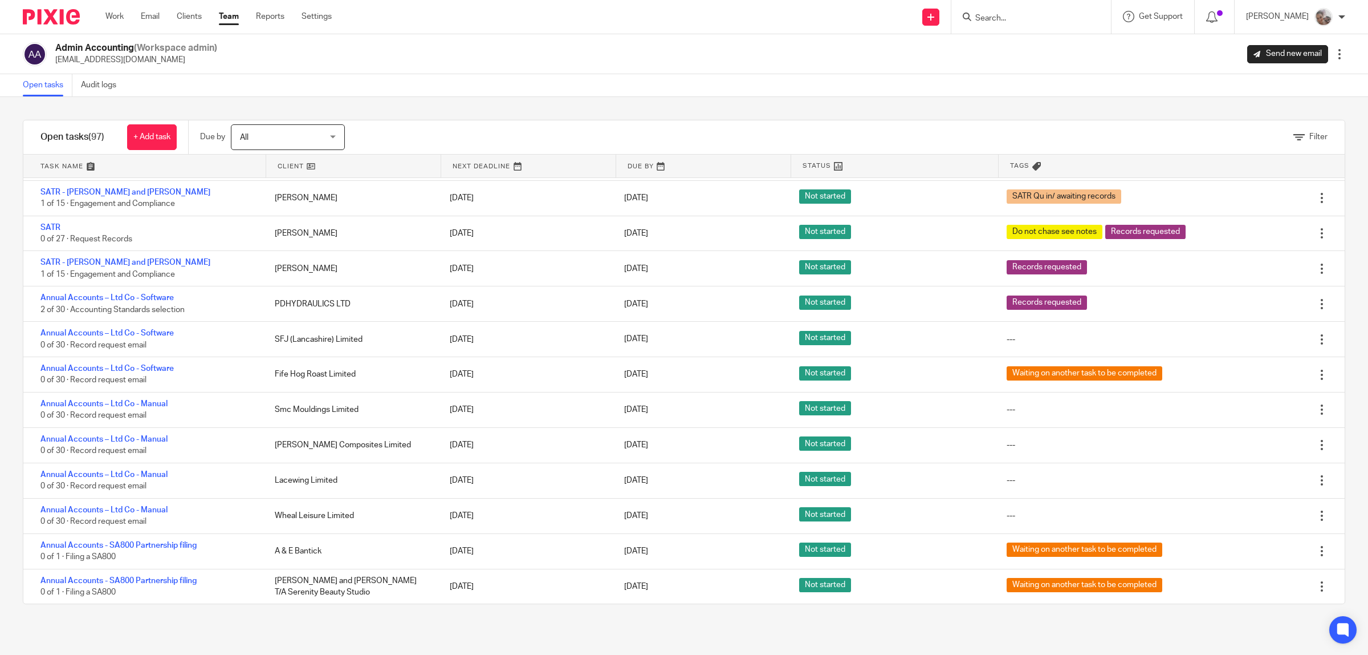
scroll to position [2636, 0]
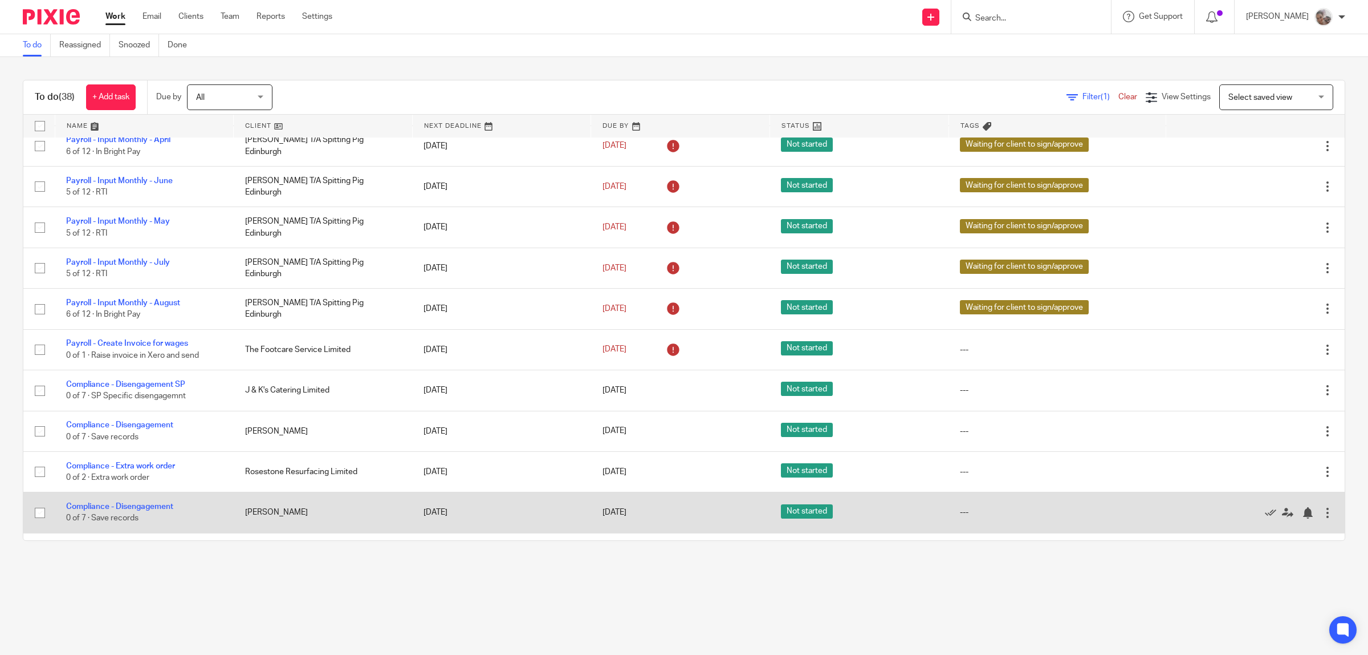
scroll to position [784, 0]
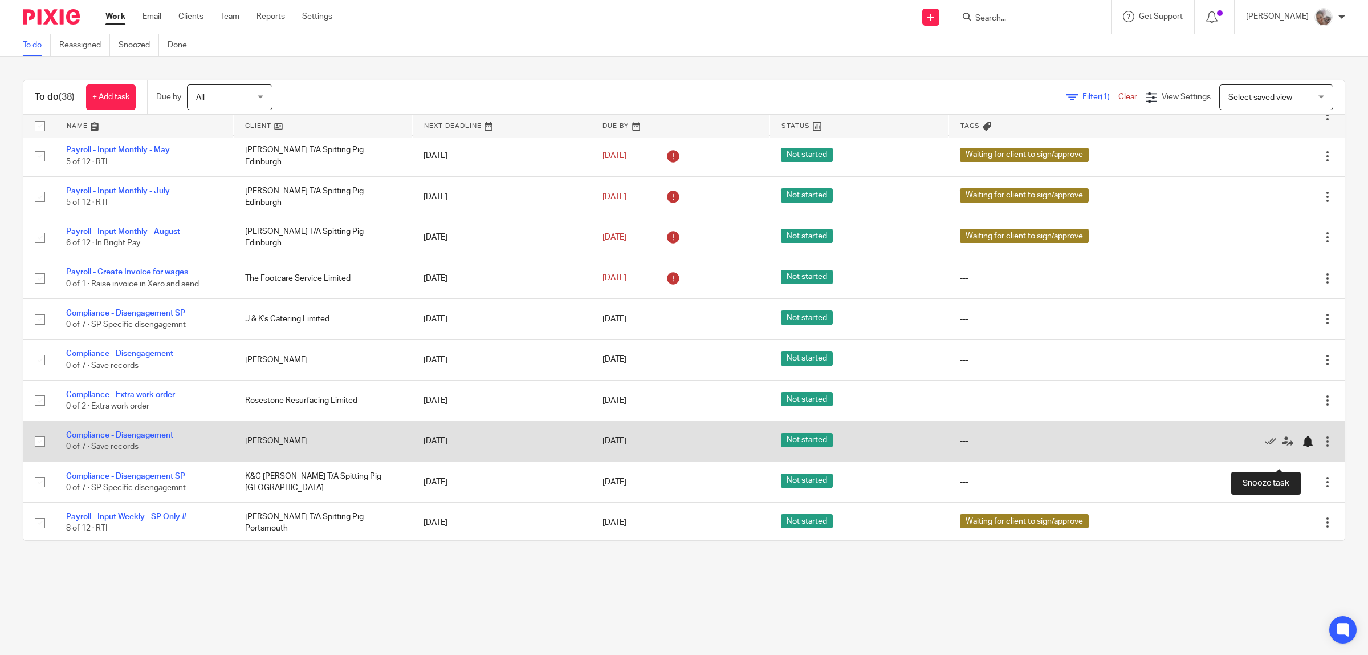
click at [1302, 447] on div at bounding box center [1307, 441] width 11 height 11
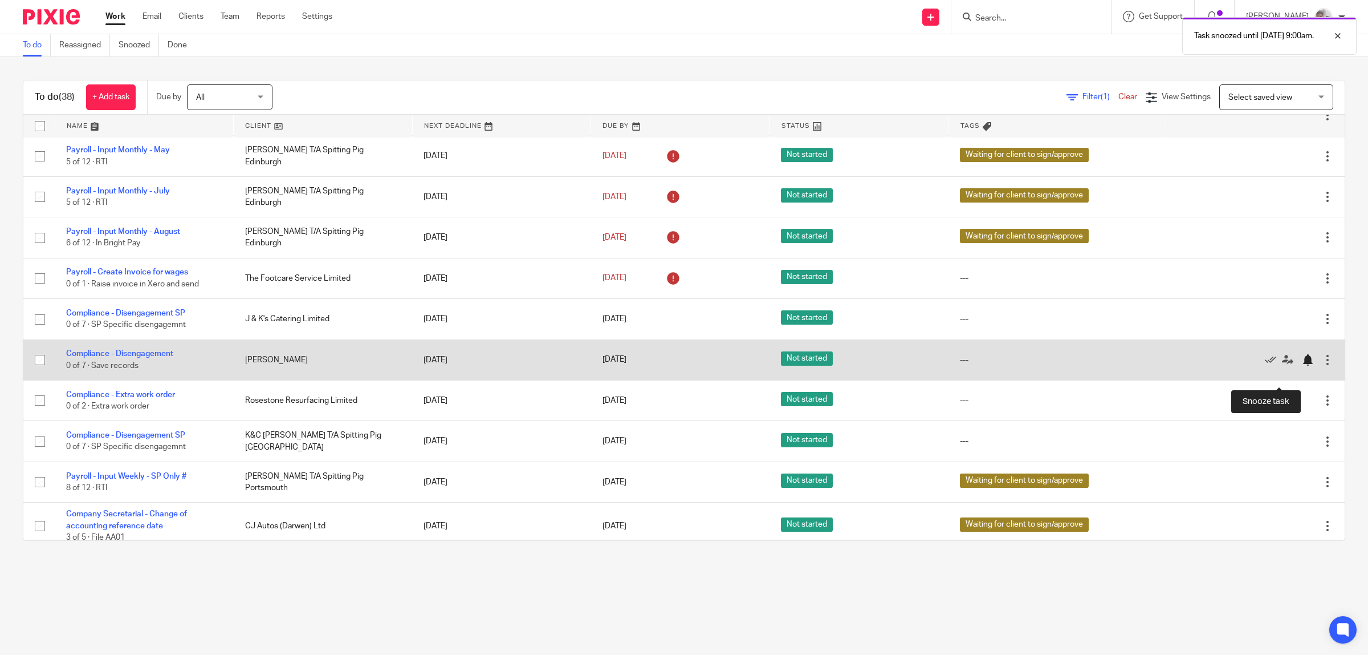
click at [1302, 365] on div at bounding box center [1307, 359] width 11 height 11
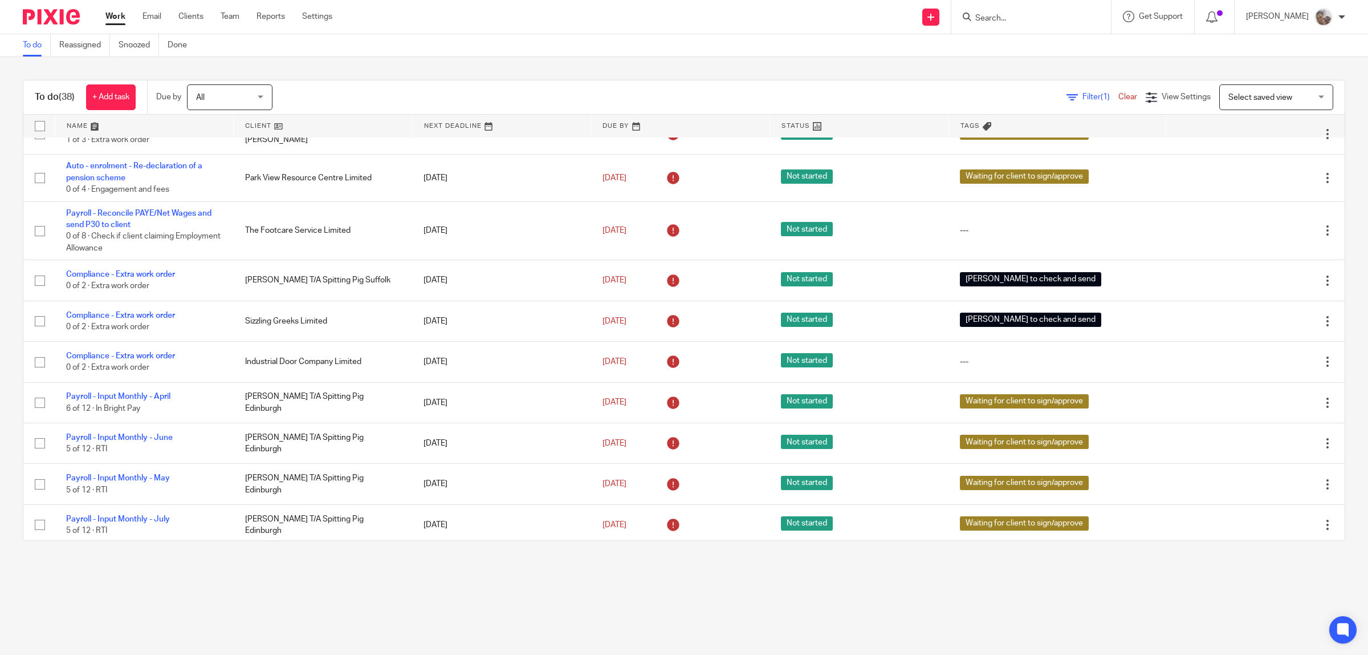
scroll to position [171, 0]
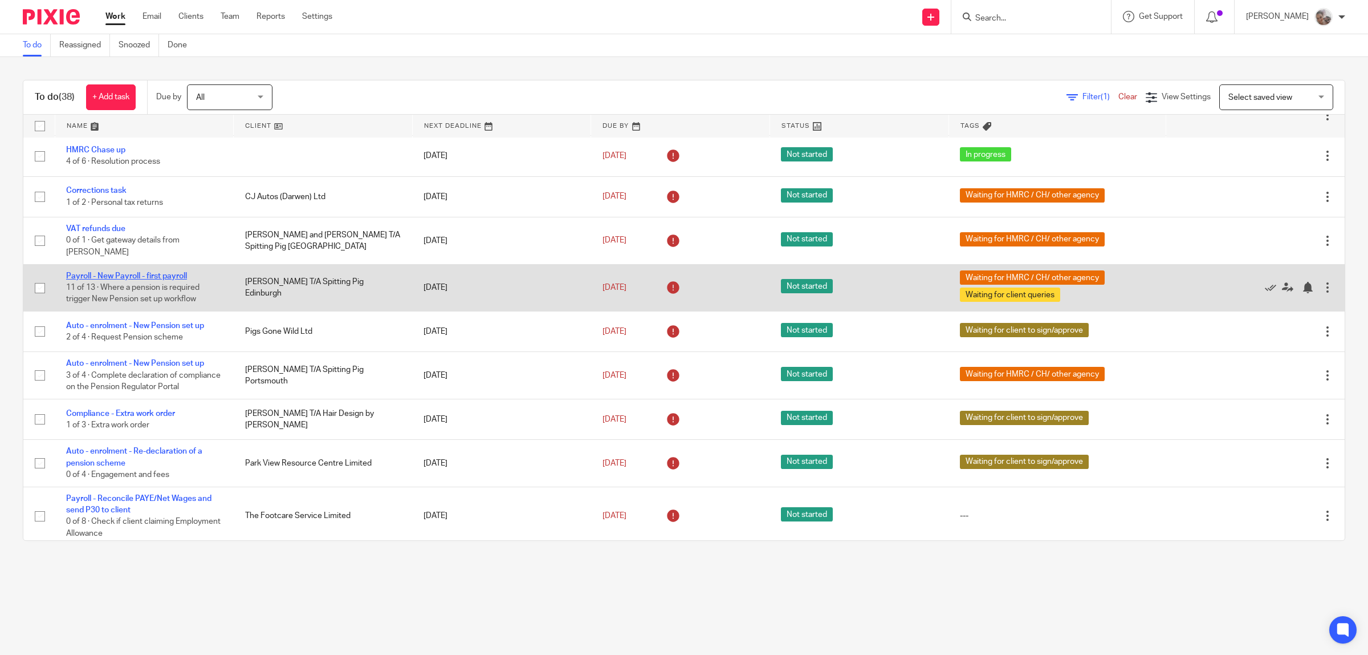
click at [120, 278] on link "Payroll - New Payroll - first payroll" at bounding box center [126, 276] width 121 height 8
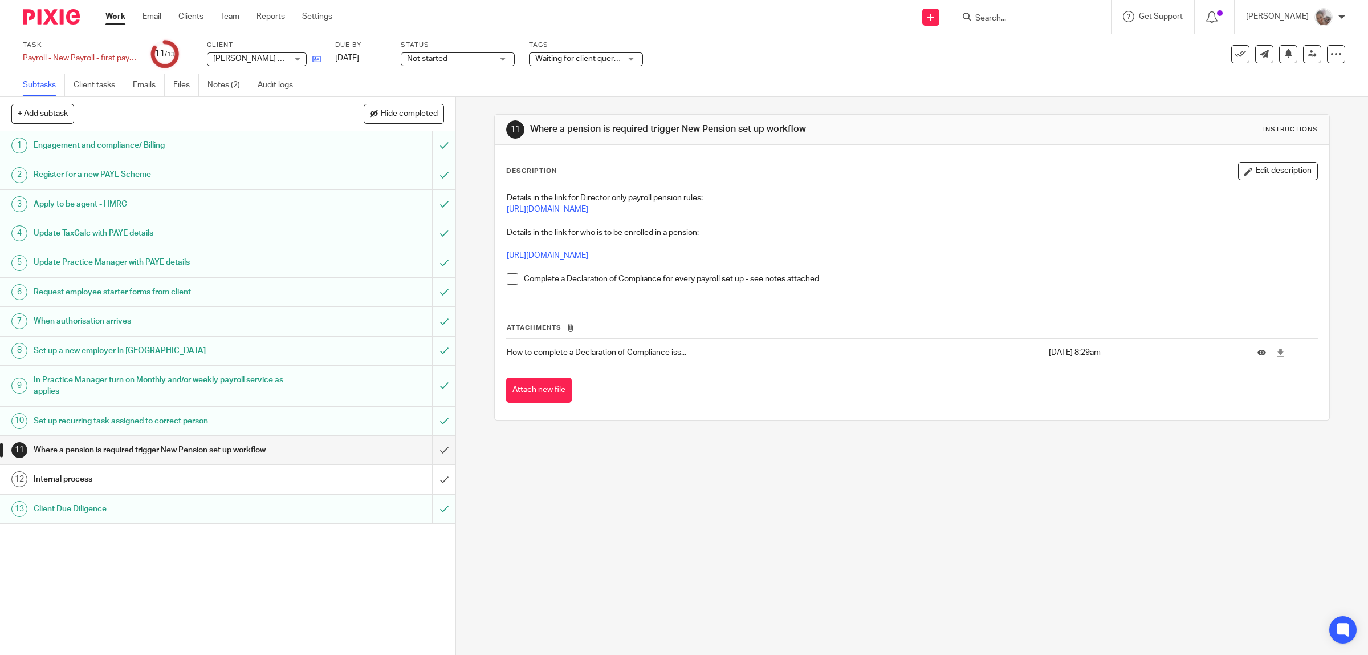
click at [311, 58] on link at bounding box center [314, 58] width 14 height 11
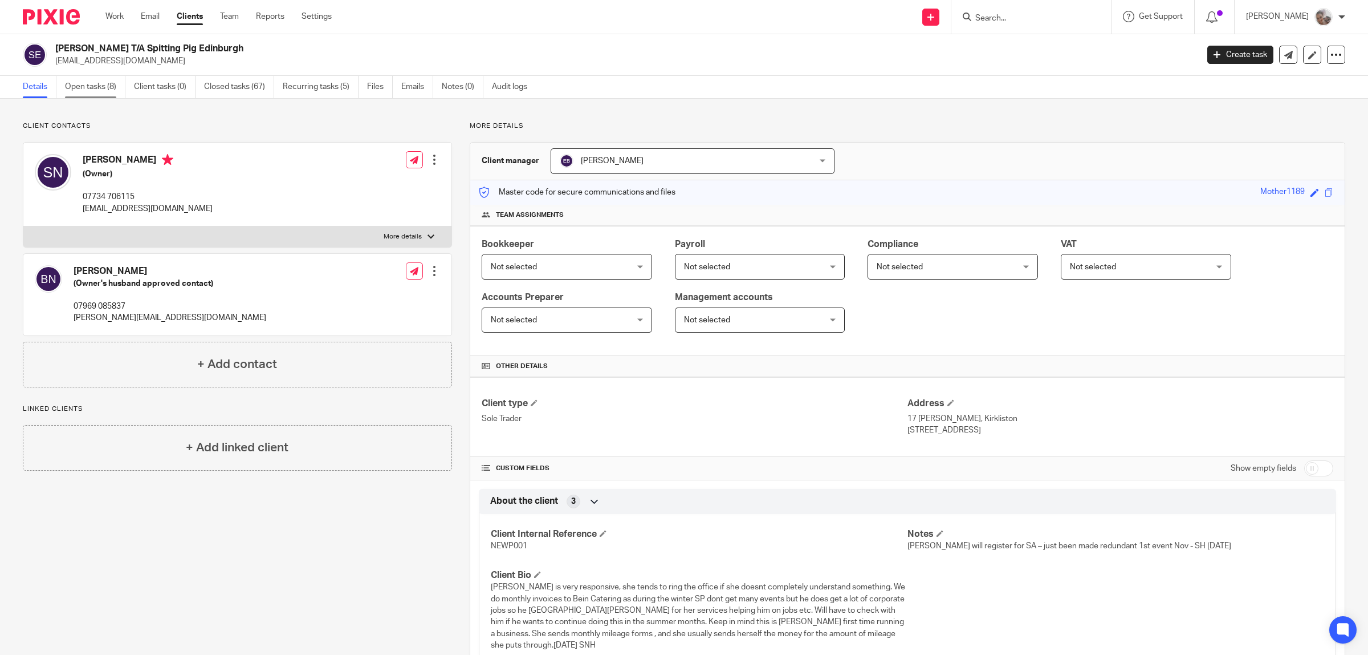
click at [95, 84] on link "Open tasks (8)" at bounding box center [95, 87] width 60 height 22
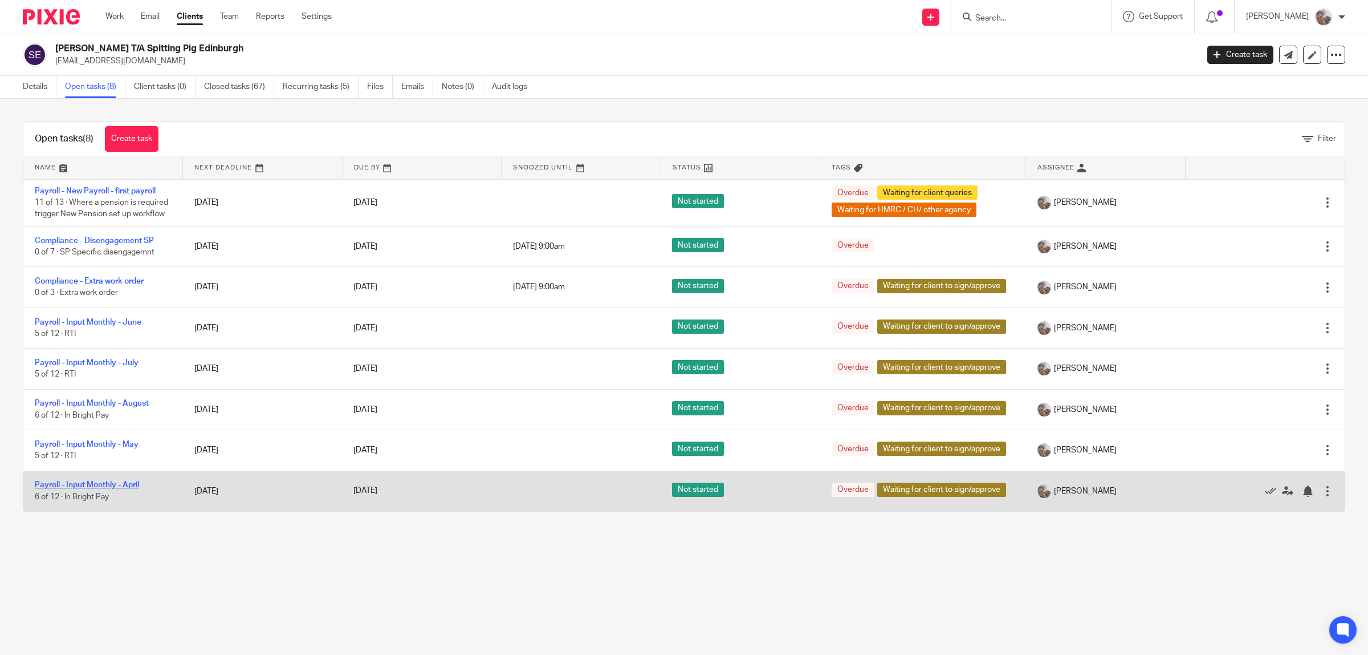
click at [71, 489] on link "Payroll - Input Monthly - April" at bounding box center [87, 485] width 104 height 8
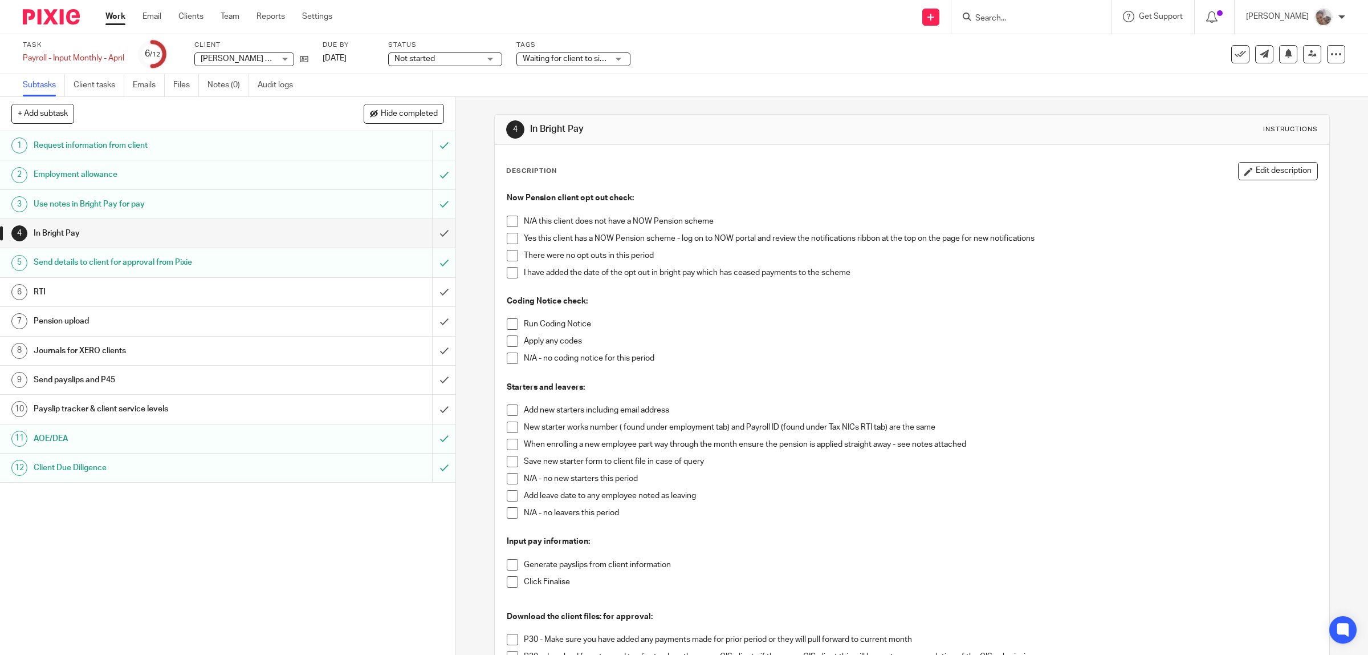
click at [507, 221] on span at bounding box center [512, 221] width 11 height 11
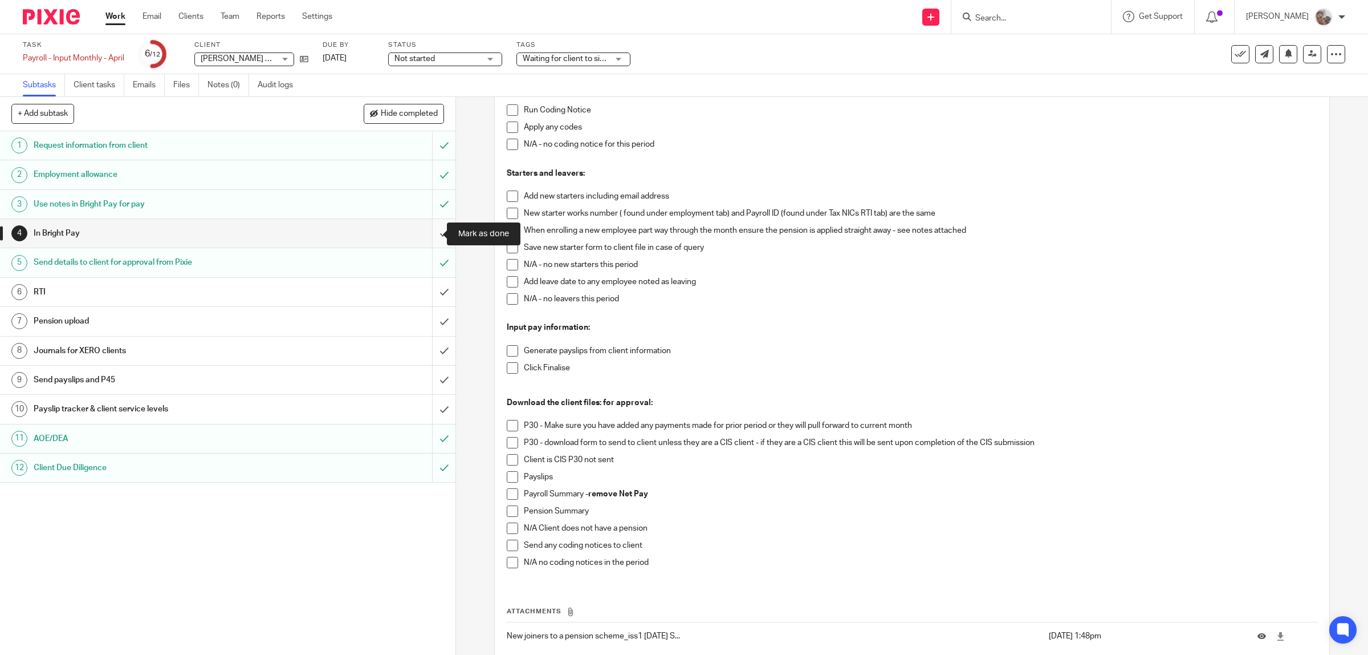
click at [434, 234] on input "submit" at bounding box center [228, 233] width 456 height 29
